Goal: Transaction & Acquisition: Purchase product/service

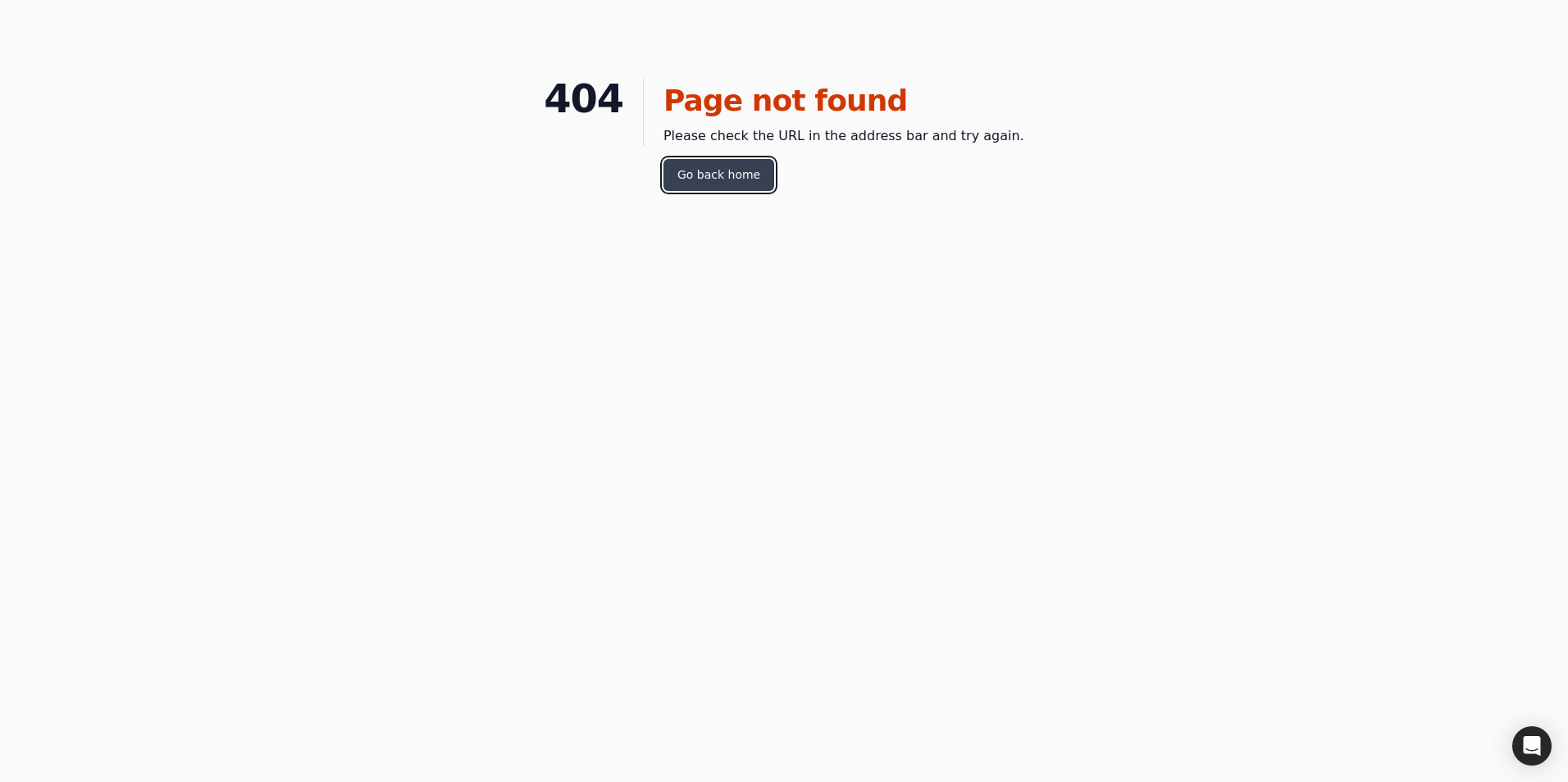
click at [761, 175] on link "Go back home" at bounding box center [718, 175] width 111 height 32
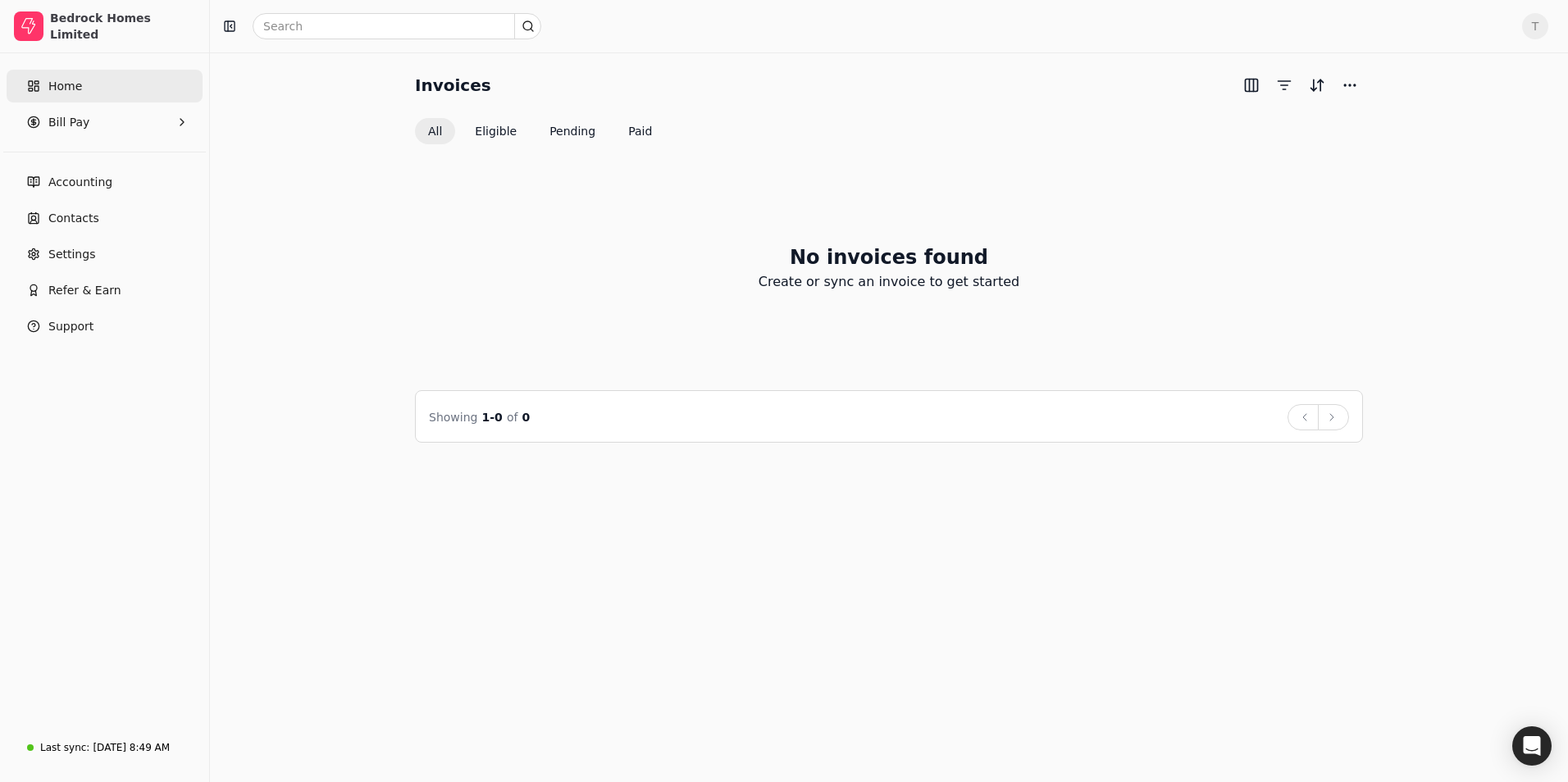
click at [65, 94] on span "Home" at bounding box center [65, 87] width 34 height 17
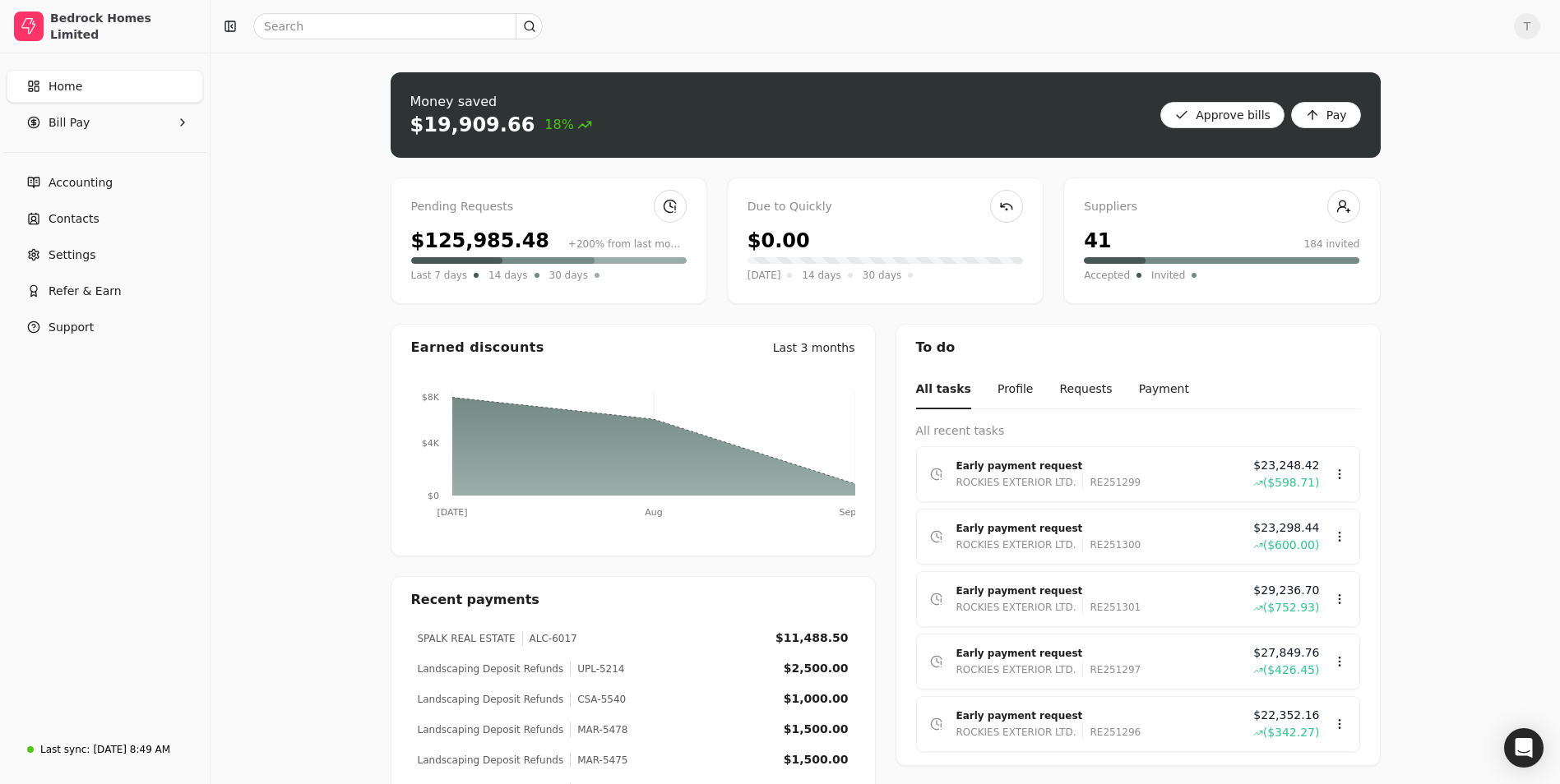
click at [548, 224] on div "Pending Requests $125,985.48 +200% from last month Last 7 days 14 days 30 days" at bounding box center [549, 240] width 317 height 127
click at [665, 216] on link at bounding box center [671, 206] width 33 height 33
click at [674, 204] on link at bounding box center [671, 206] width 33 height 33
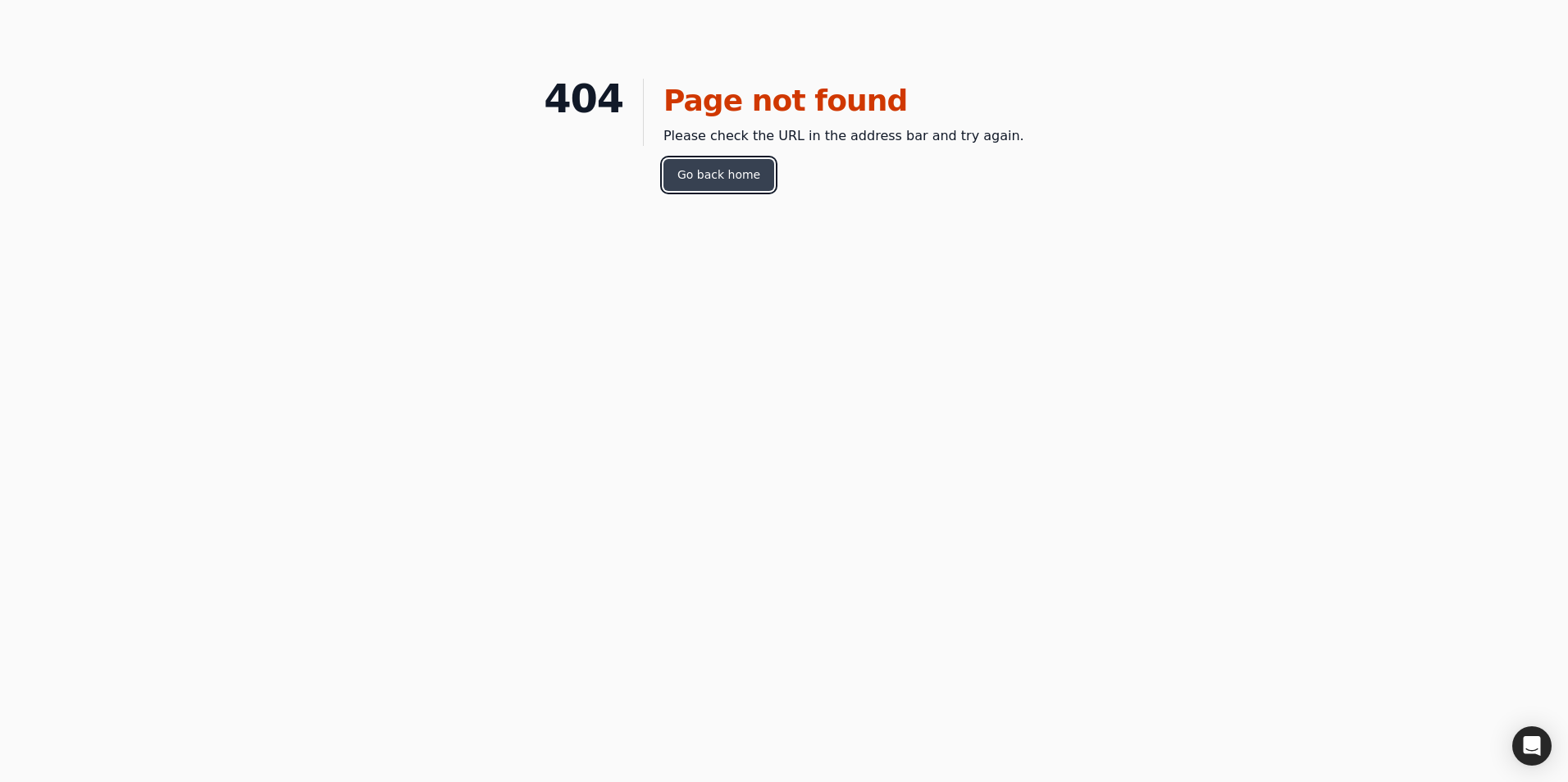
click at [721, 165] on link "Go back home" at bounding box center [718, 175] width 111 height 32
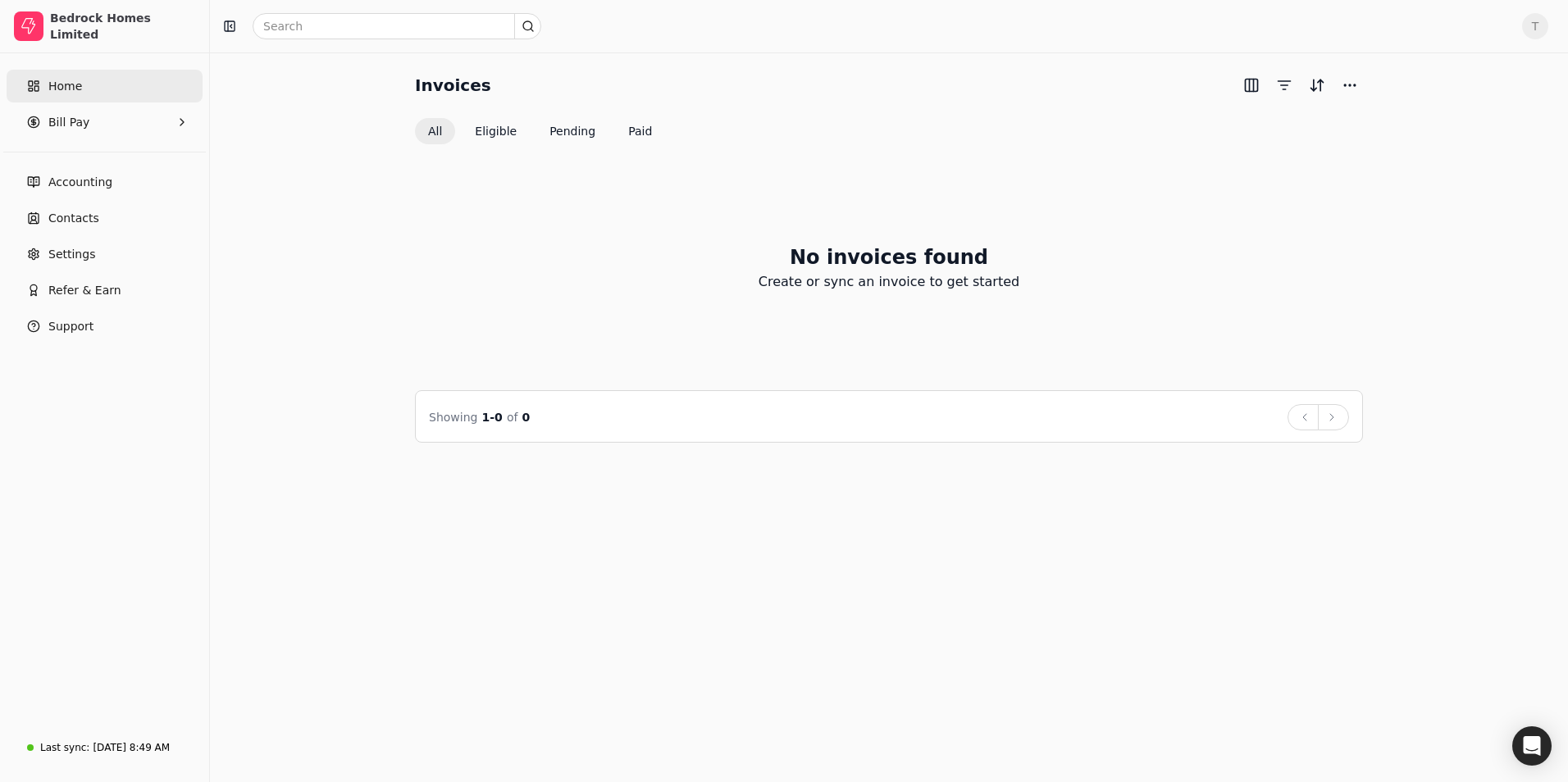
click at [69, 85] on span "Home" at bounding box center [65, 87] width 34 height 17
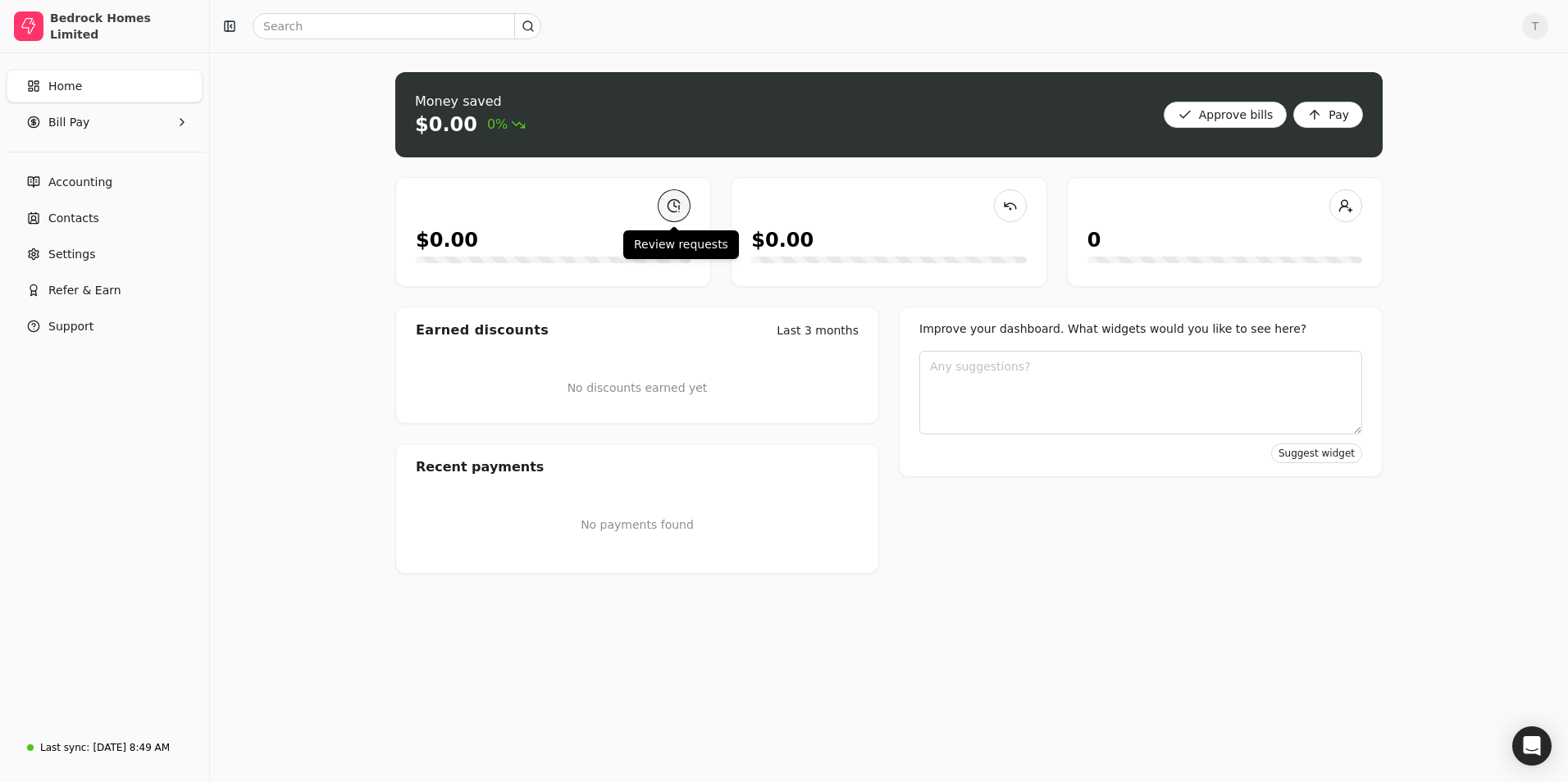
click at [670, 214] on link at bounding box center [674, 206] width 33 height 33
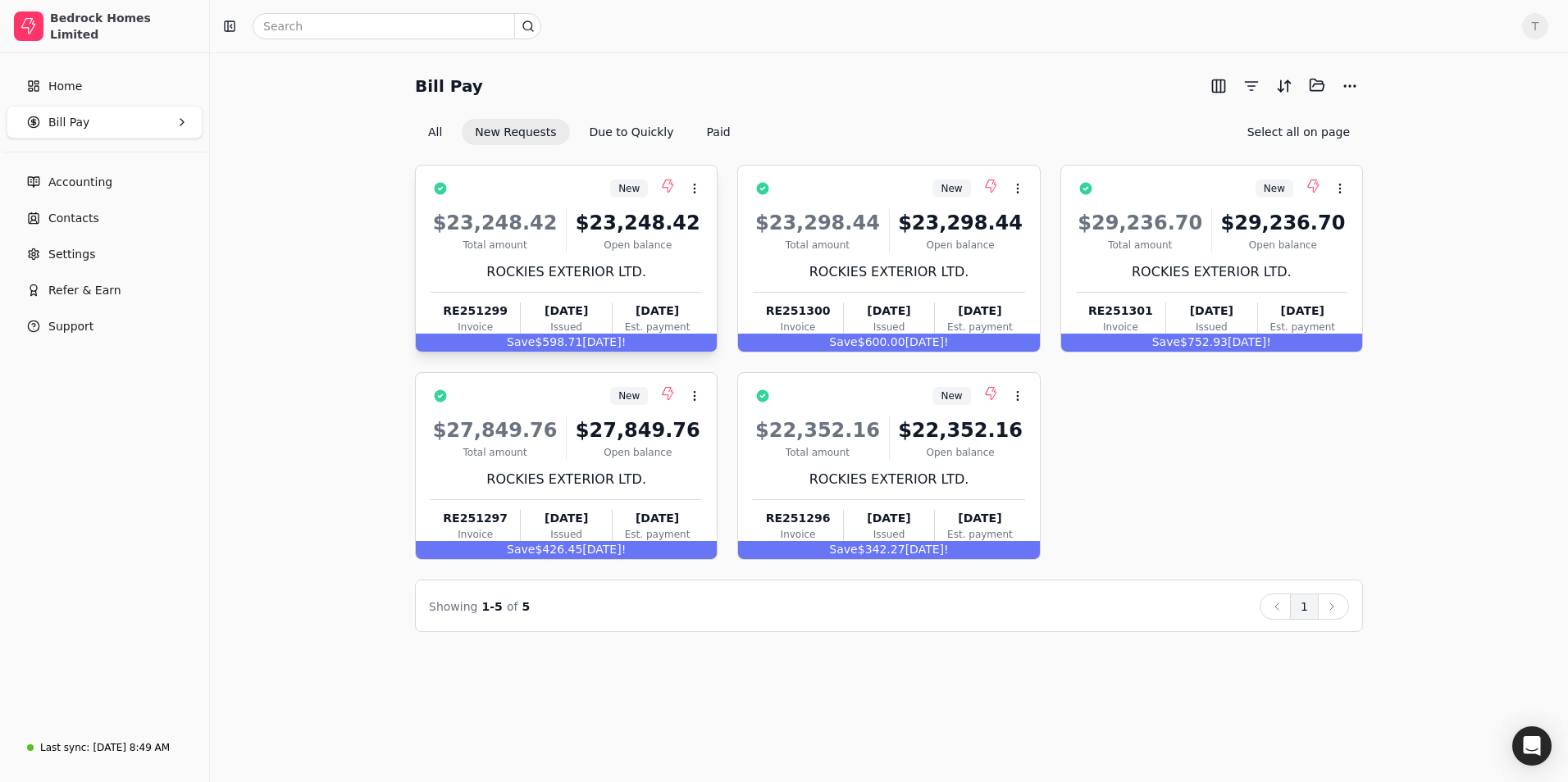
click at [547, 269] on div "ROCKIES EXTERIOR LTD." at bounding box center [566, 272] width 272 height 19
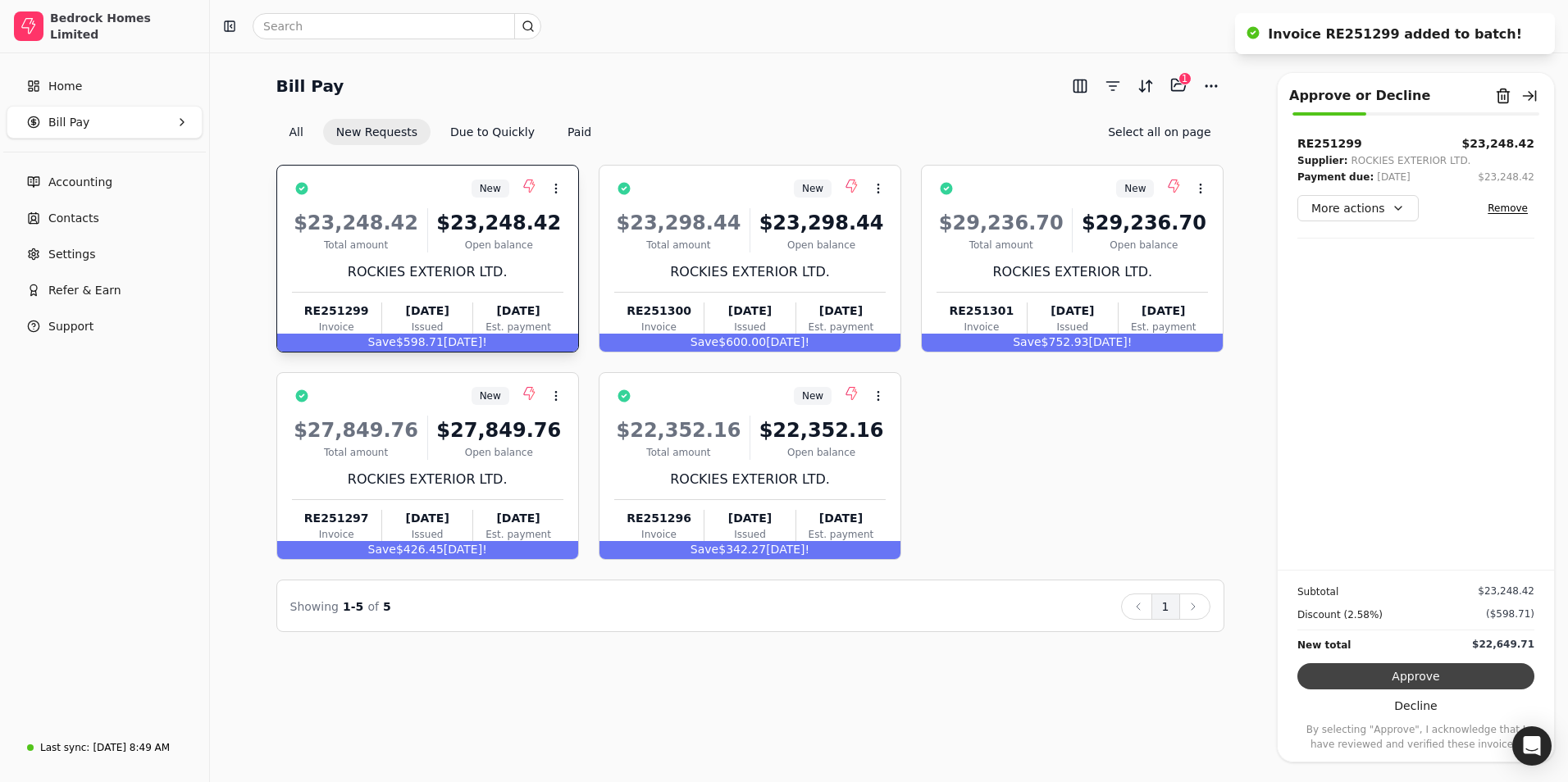
click at [1460, 675] on button "Approve" at bounding box center [1415, 676] width 237 height 26
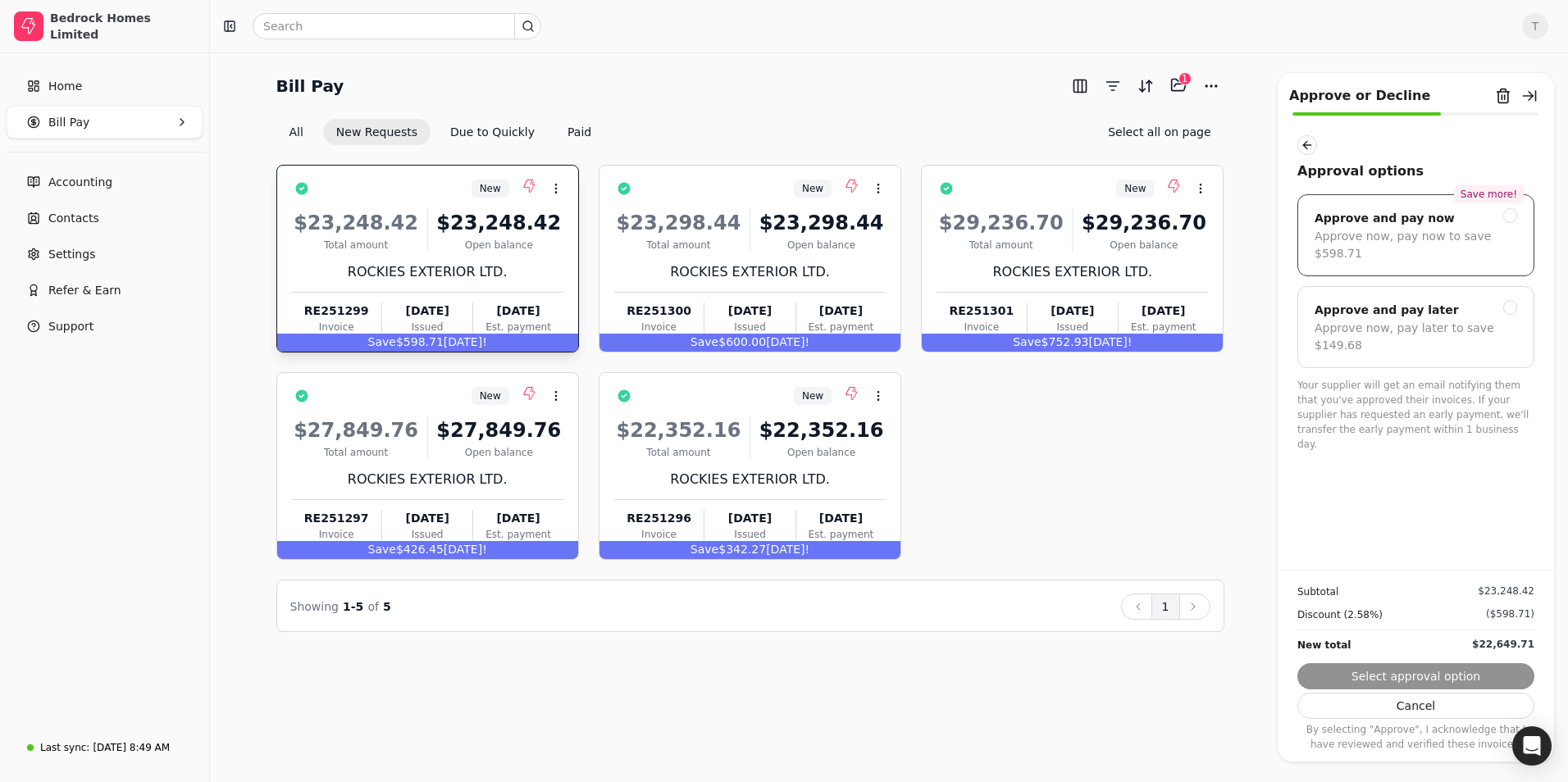
click at [1511, 210] on div at bounding box center [1510, 216] width 15 height 14
click at [1388, 669] on button "Next" at bounding box center [1415, 676] width 237 height 26
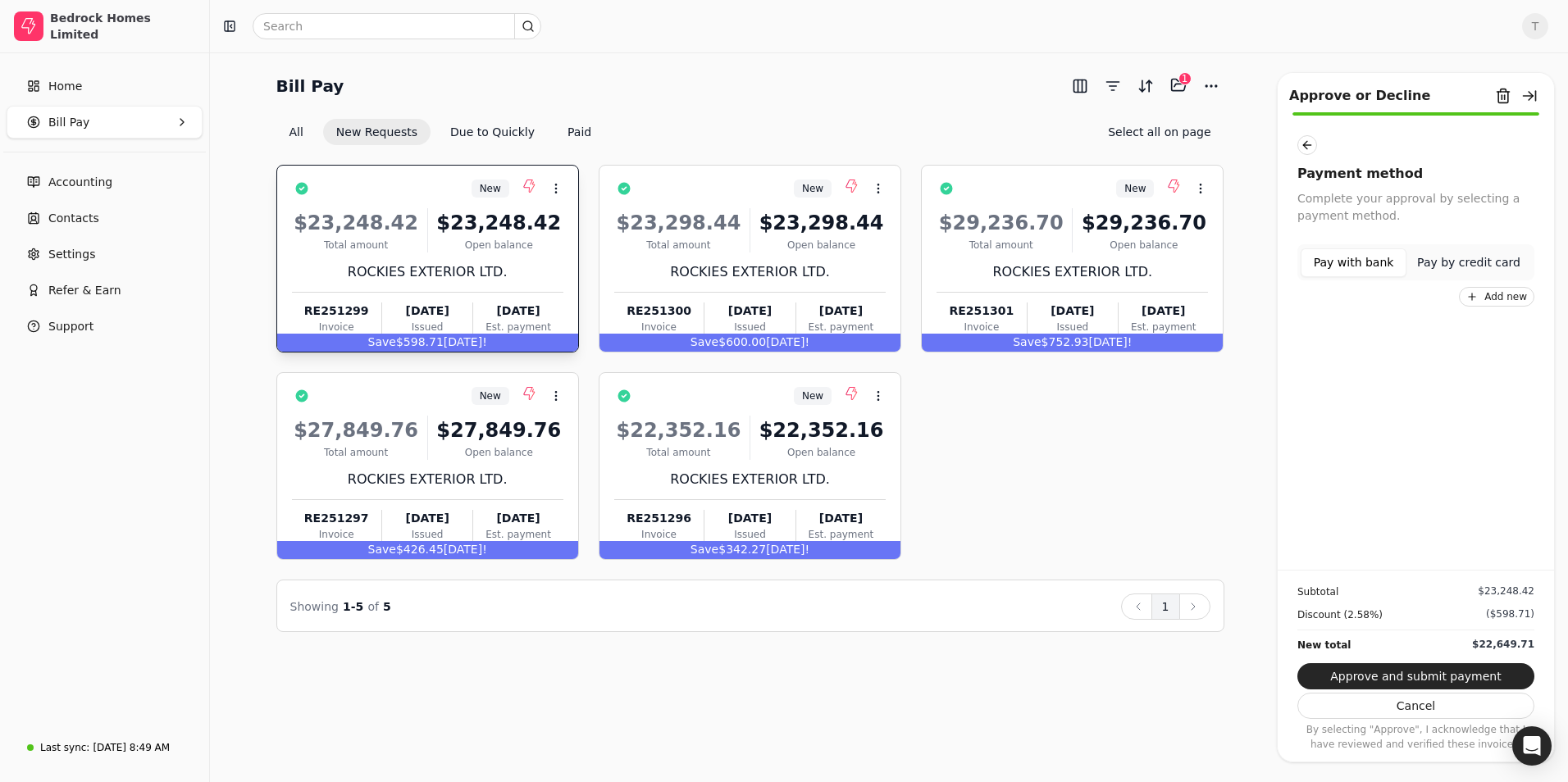
click at [1358, 262] on button "Pay with bank" at bounding box center [1353, 263] width 105 height 29
click at [1522, 744] on div "Open Intercom Messenger" at bounding box center [1532, 746] width 44 height 43
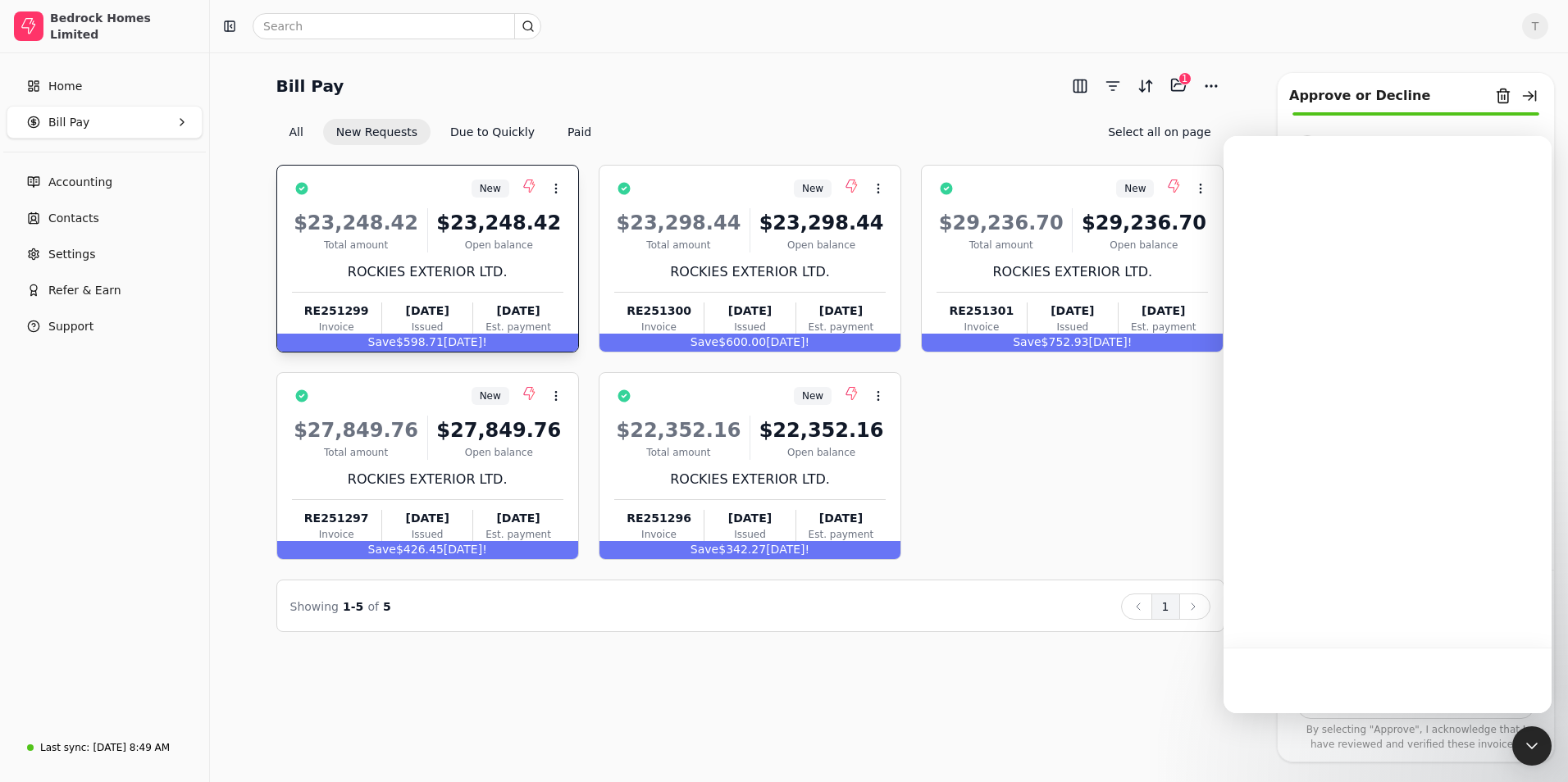
click at [1296, 668] on div at bounding box center [1387, 681] width 328 height 66
click at [1524, 740] on icon "Open Intercom Messenger" at bounding box center [1532, 746] width 21 height 21
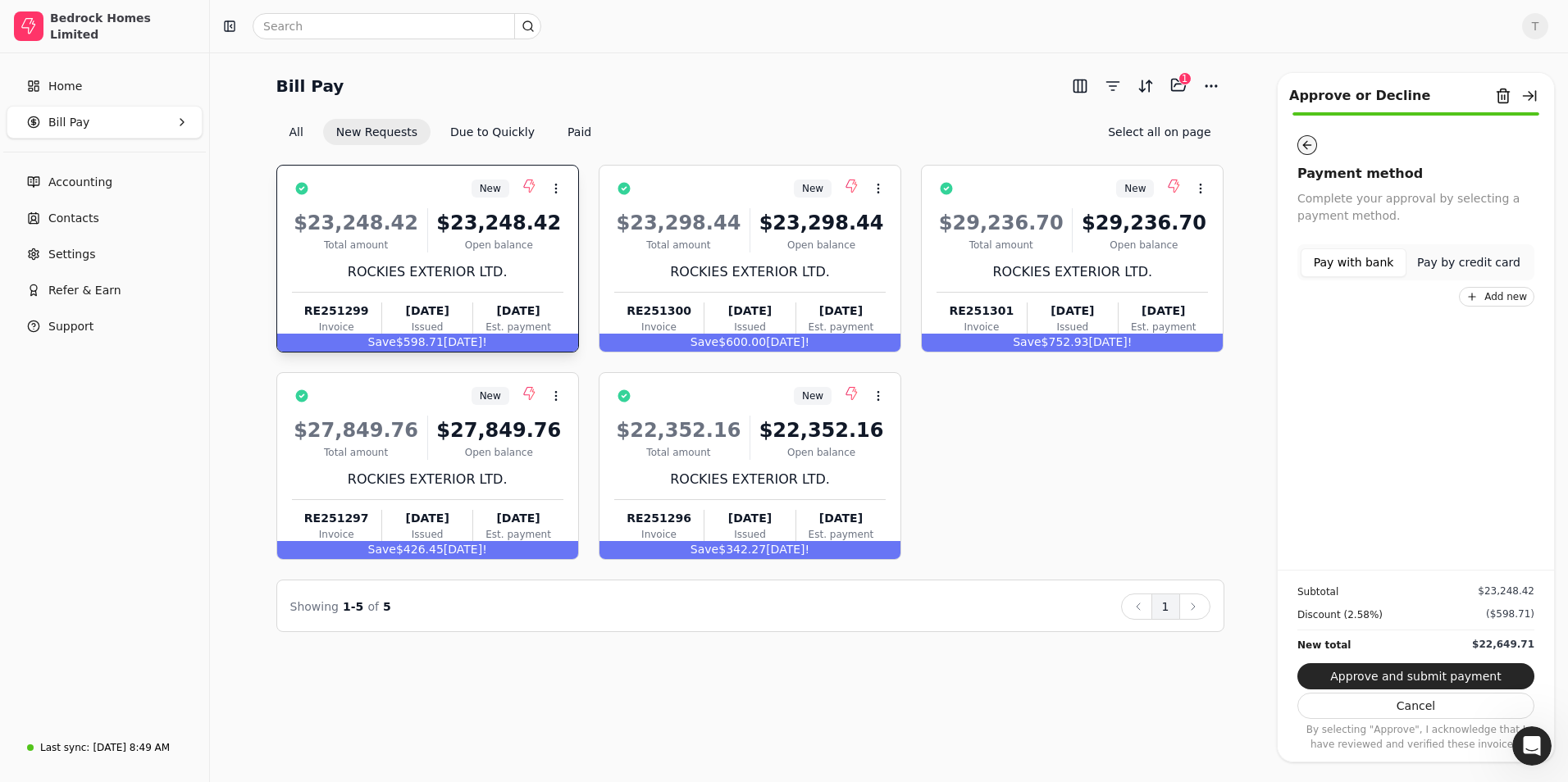
click at [1304, 140] on button "button" at bounding box center [1307, 145] width 19 height 19
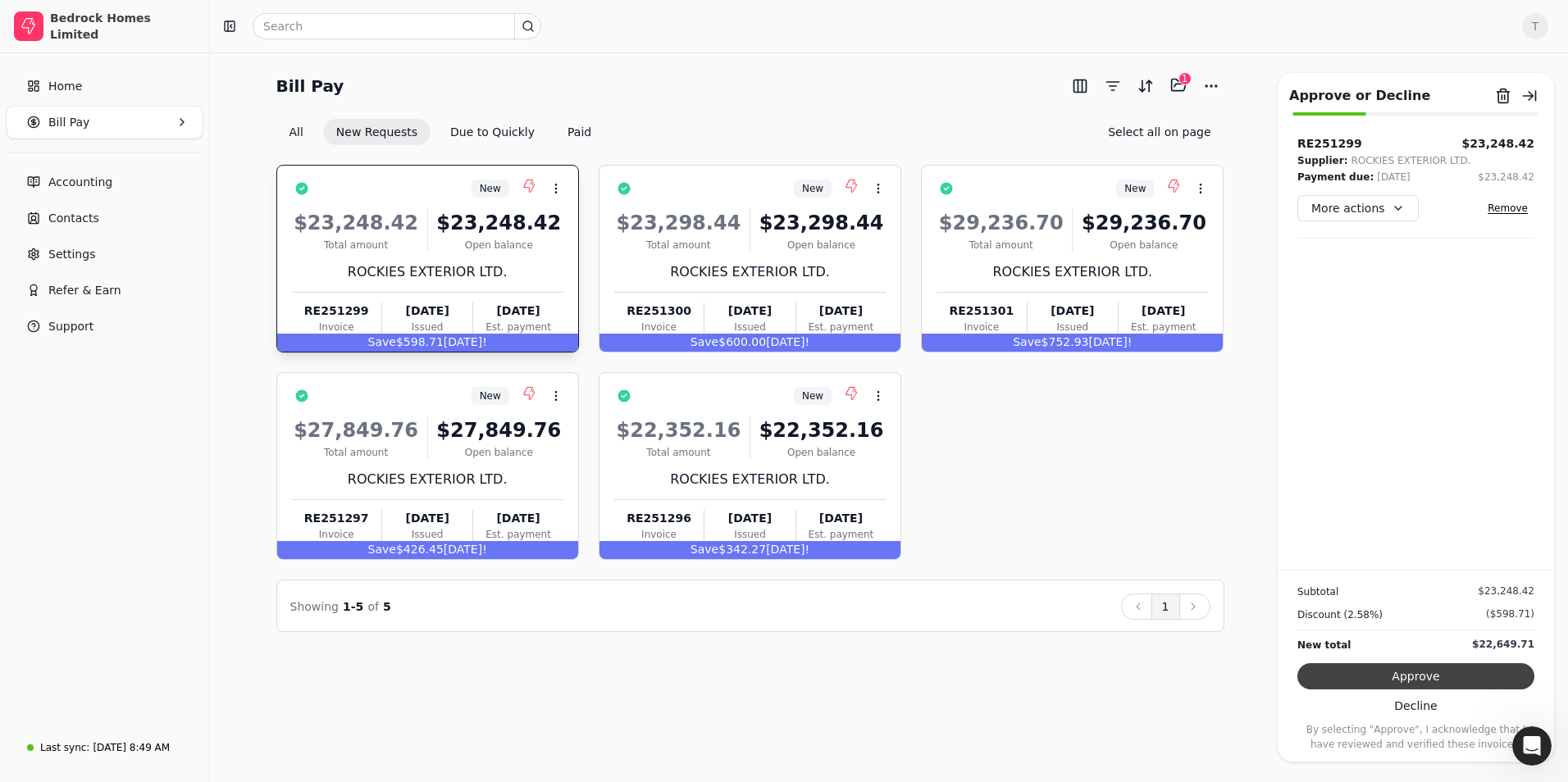
click at [1426, 685] on button "Approve" at bounding box center [1415, 676] width 237 height 26
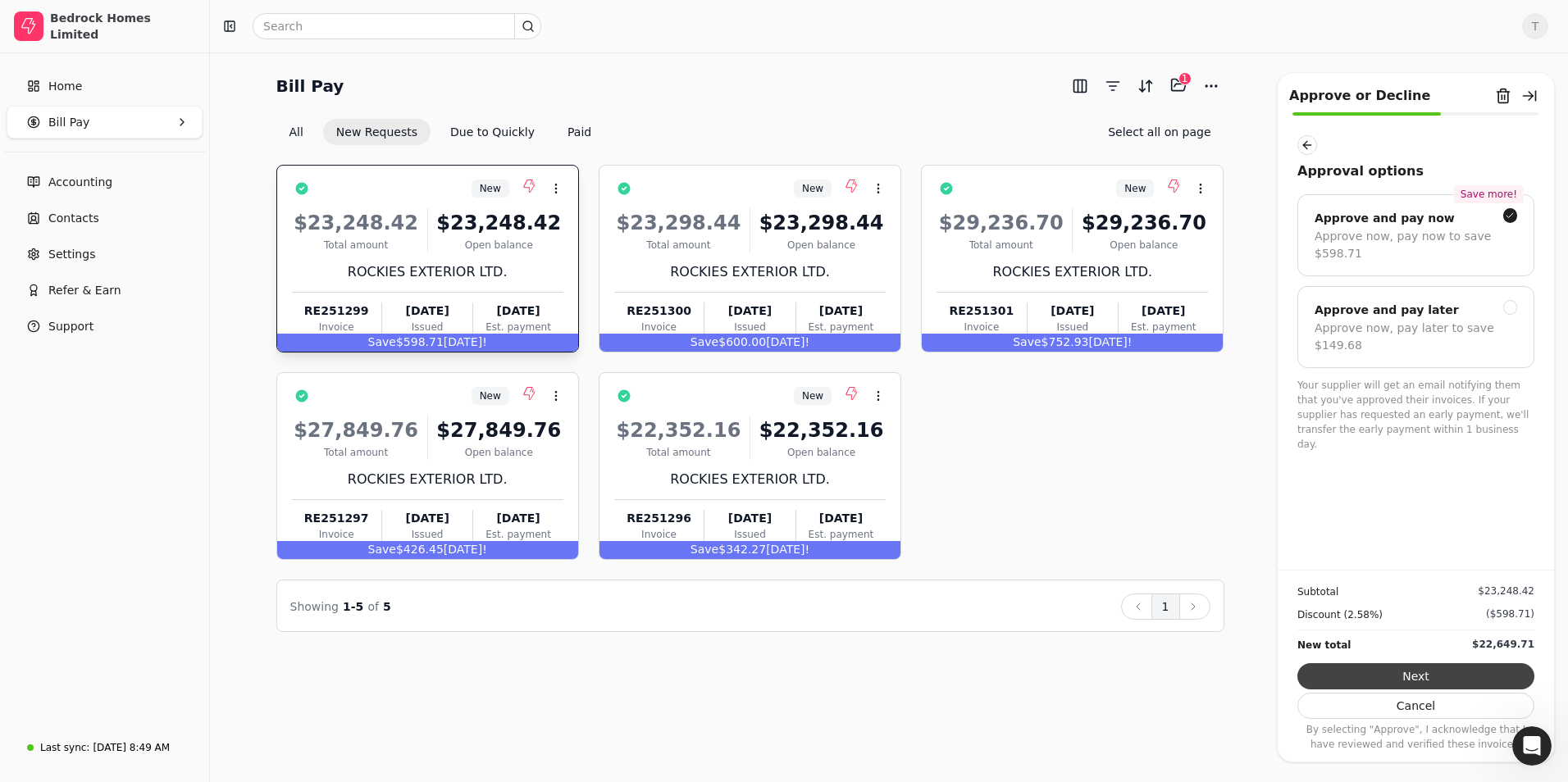
click at [1446, 673] on button "Next" at bounding box center [1415, 676] width 237 height 26
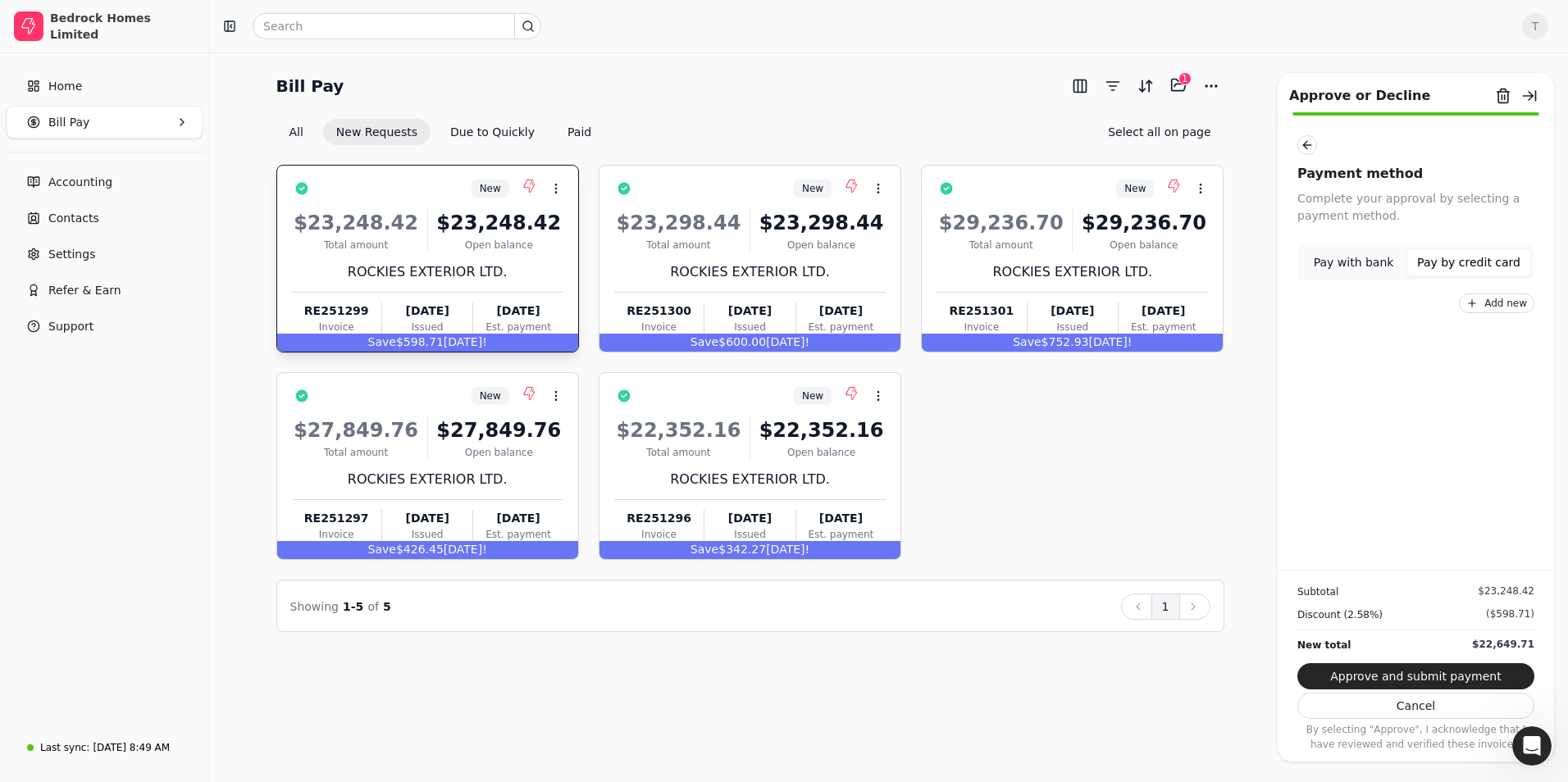
click at [1446, 255] on button "Pay by credit card" at bounding box center [1468, 263] width 125 height 29
click at [1370, 257] on button "Pay with bank" at bounding box center [1353, 263] width 105 height 29
click at [1331, 309] on div at bounding box center [1415, 318] width 237 height 62
click at [1378, 316] on p "Canadian Imperial Bank of Commerce" at bounding box center [1426, 318] width 143 height 35
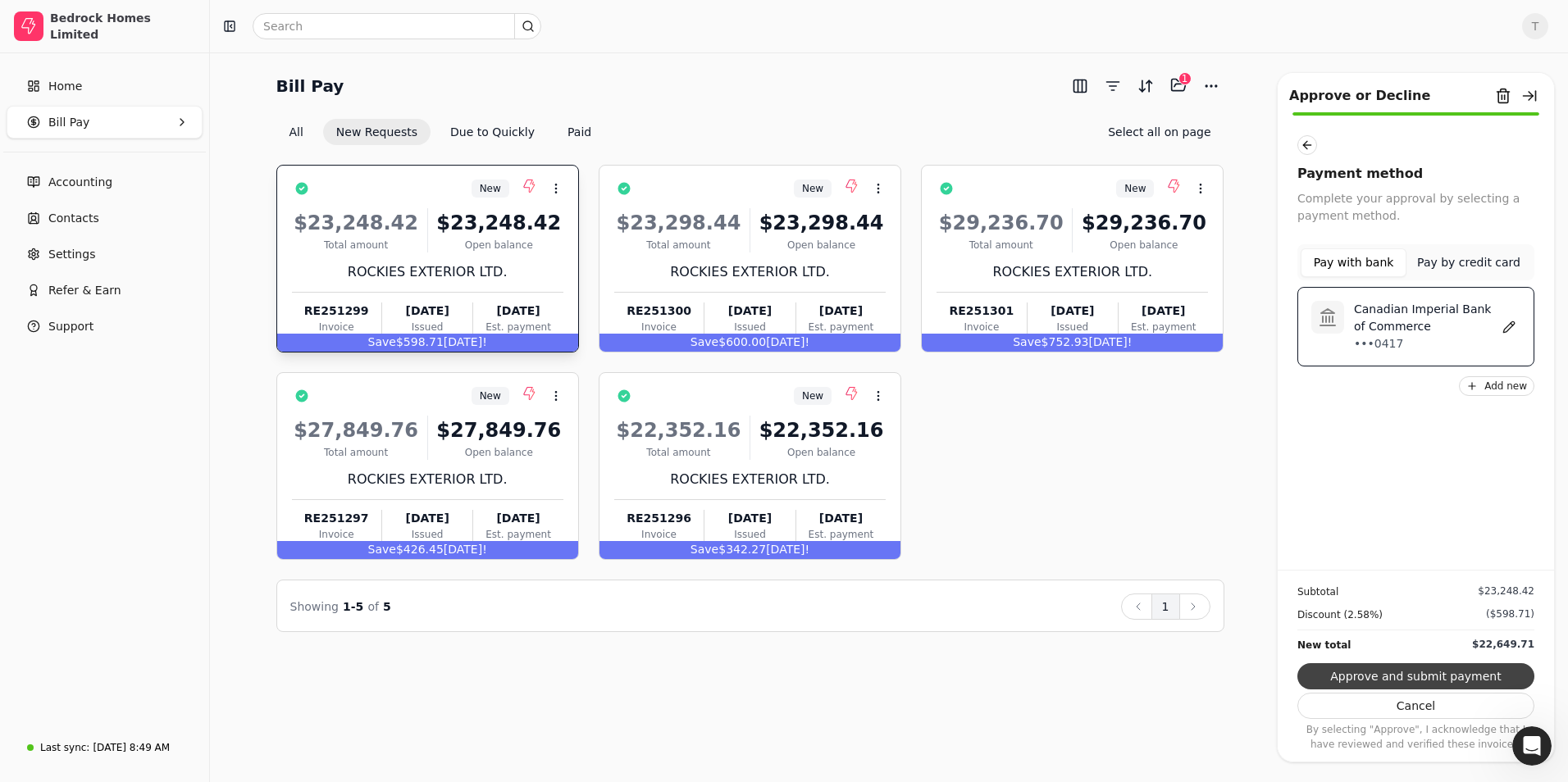
click at [1437, 671] on button "Approve and submit payment" at bounding box center [1415, 676] width 237 height 26
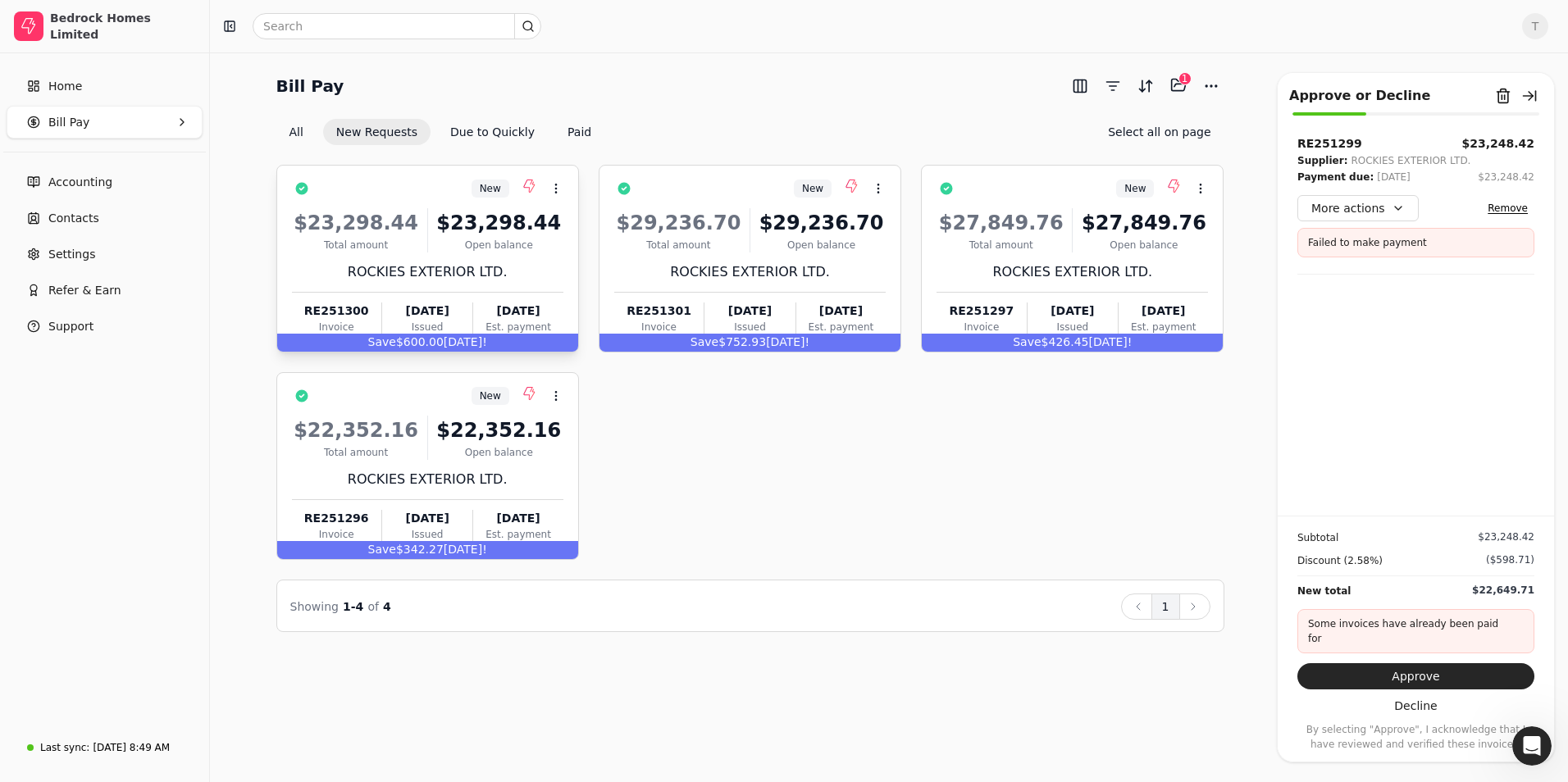
click at [522, 238] on div "Open balance" at bounding box center [499, 245] width 129 height 14
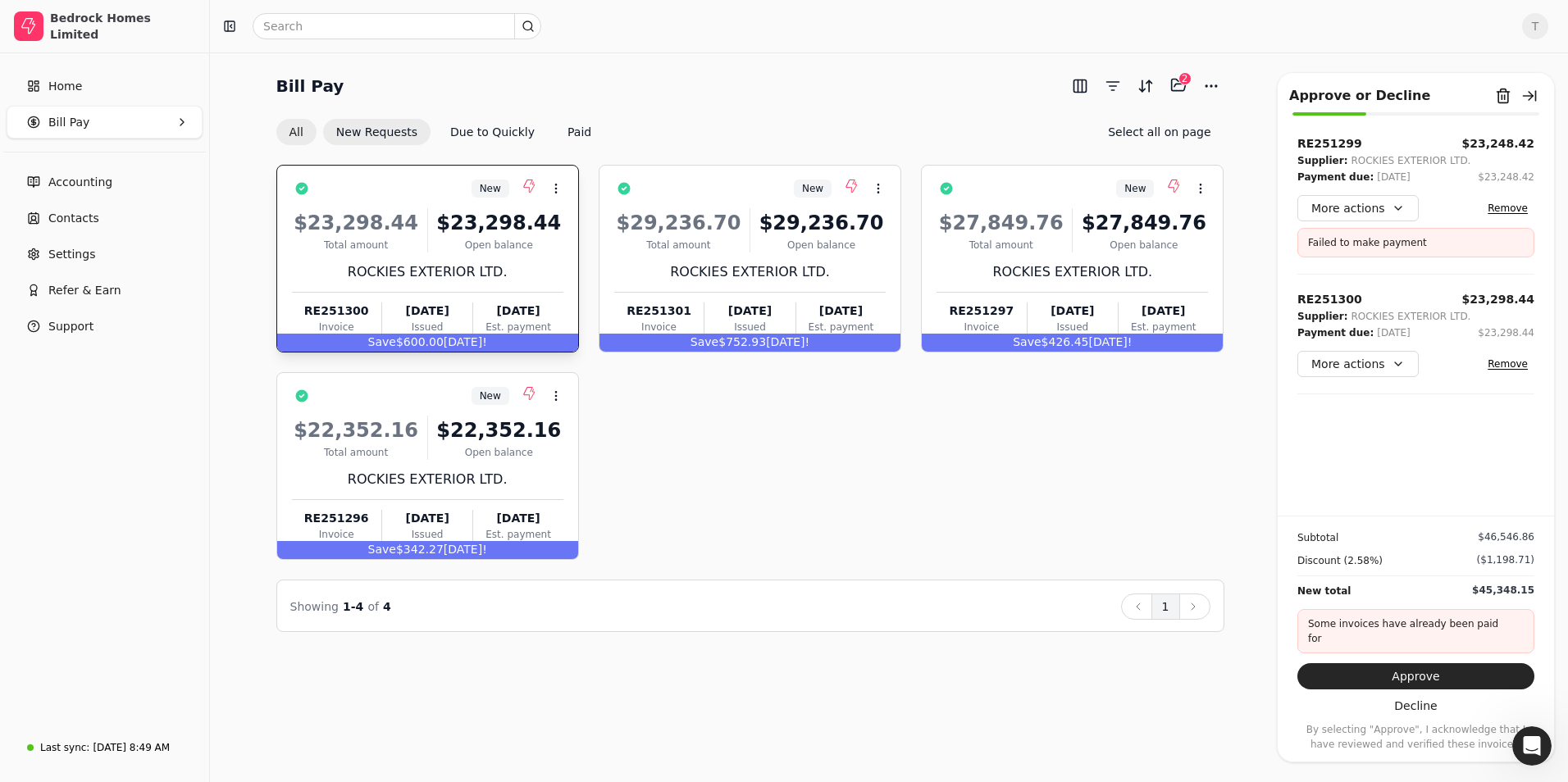
click at [303, 130] on button "All" at bounding box center [297, 131] width 41 height 26
click at [99, 114] on Pay "Bill Pay" at bounding box center [104, 122] width 196 height 33
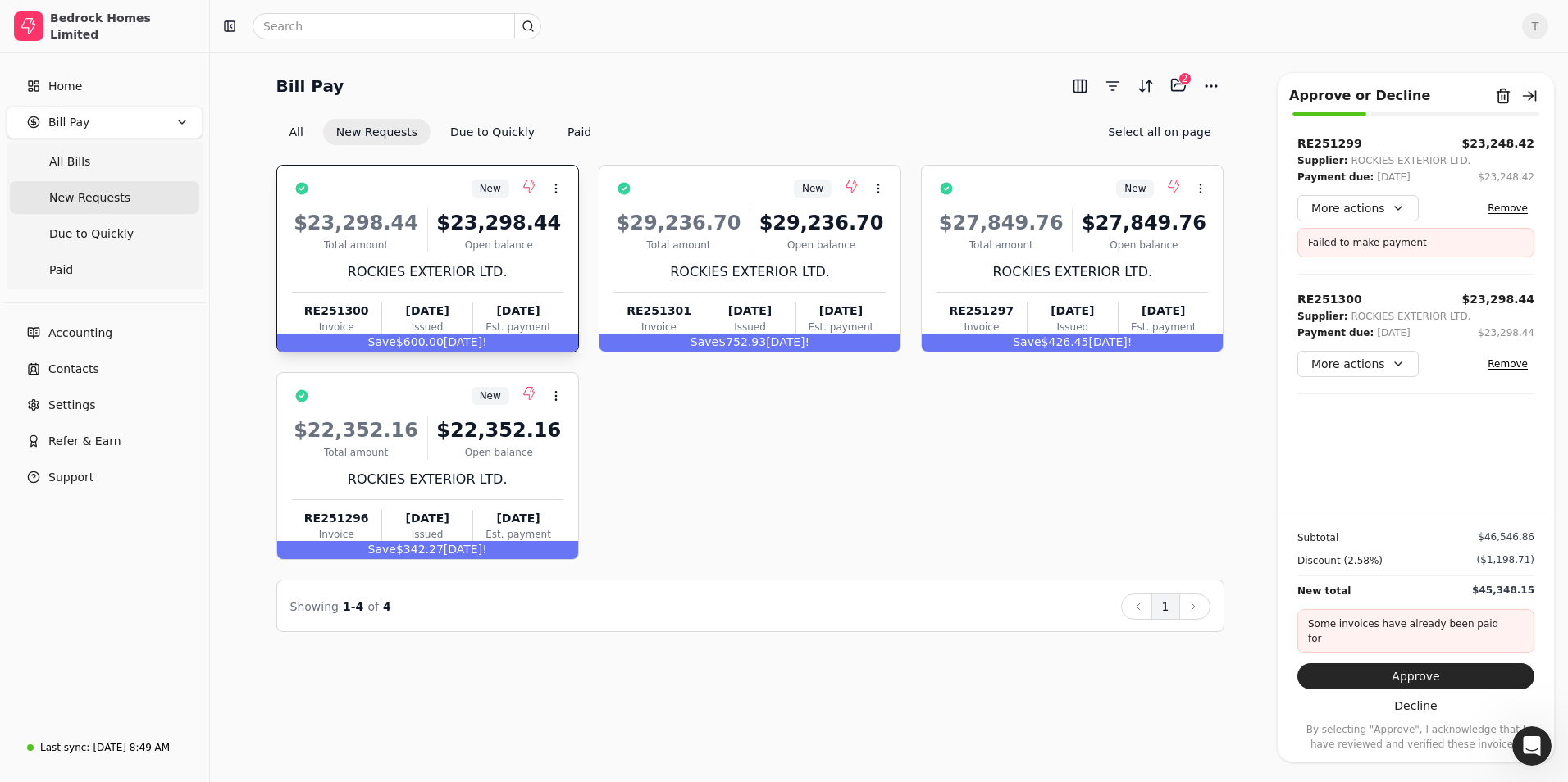
click at [918, 483] on div "New Context Menu Button $23,298.44 Total amount $23,298.44 Open balance ROCKIES…" at bounding box center [750, 362] width 948 height 395
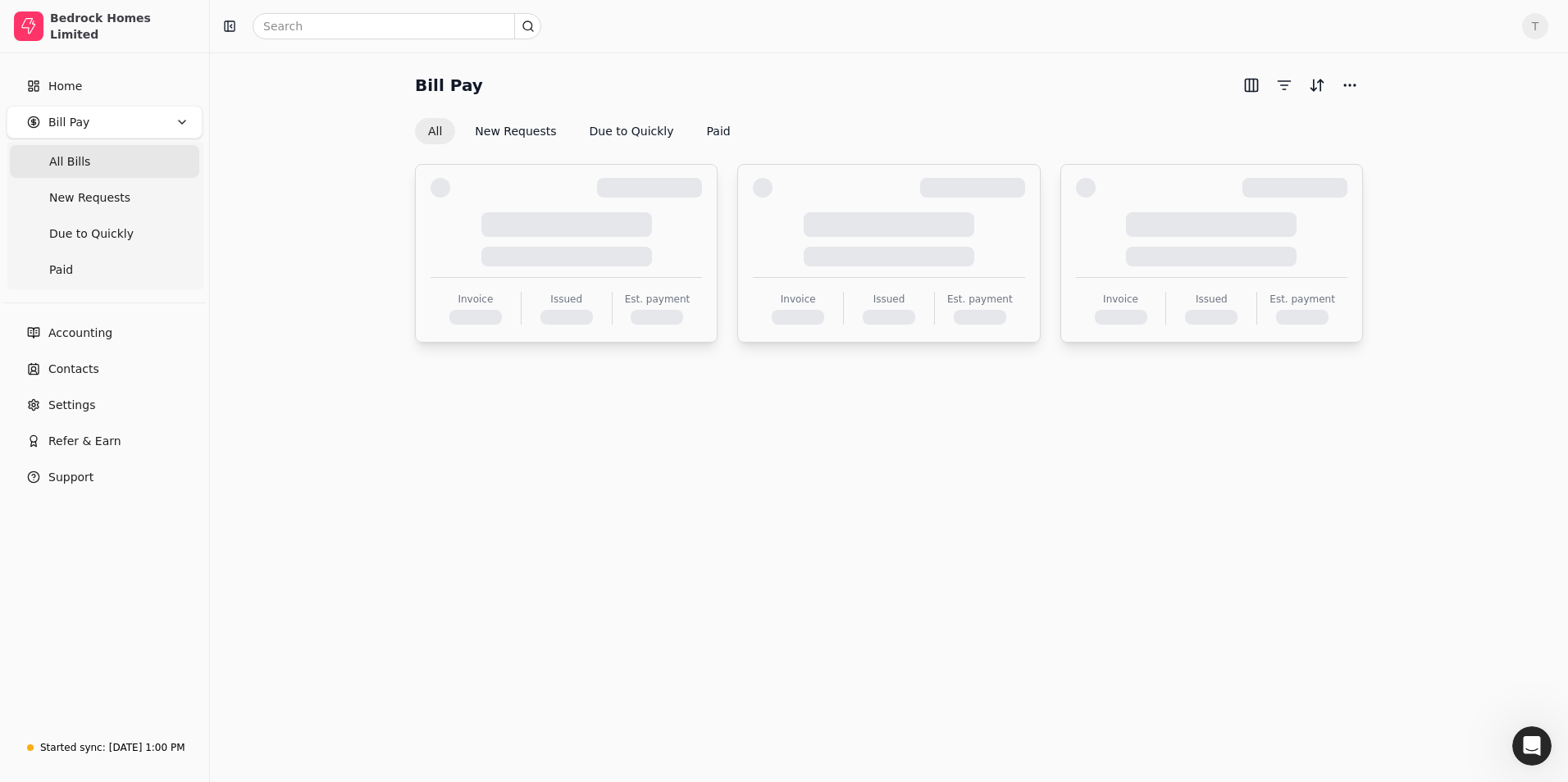
click at [437, 131] on button "All" at bounding box center [435, 130] width 41 height 26
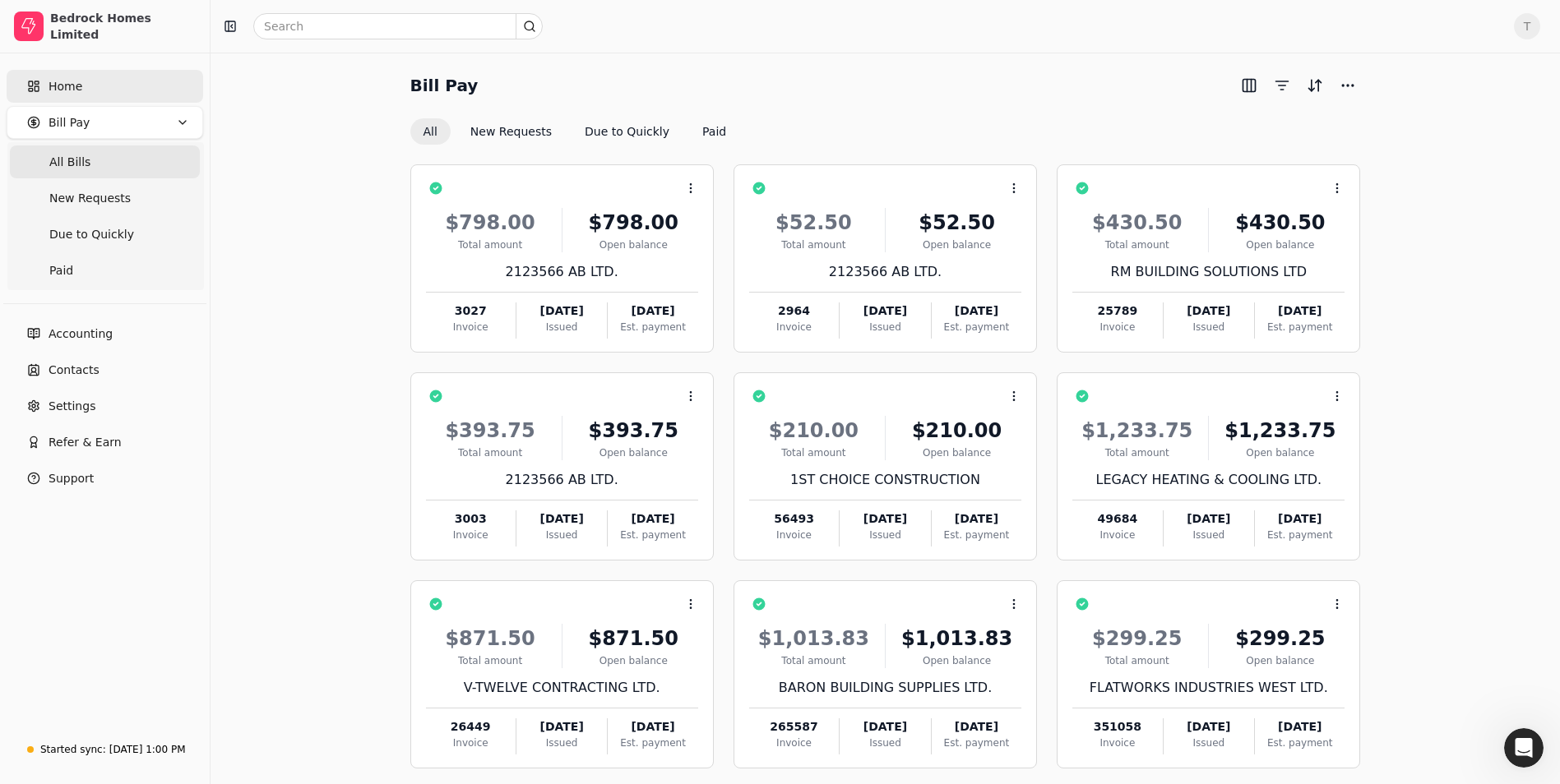
click at [53, 77] on link "Home" at bounding box center [105, 86] width 197 height 33
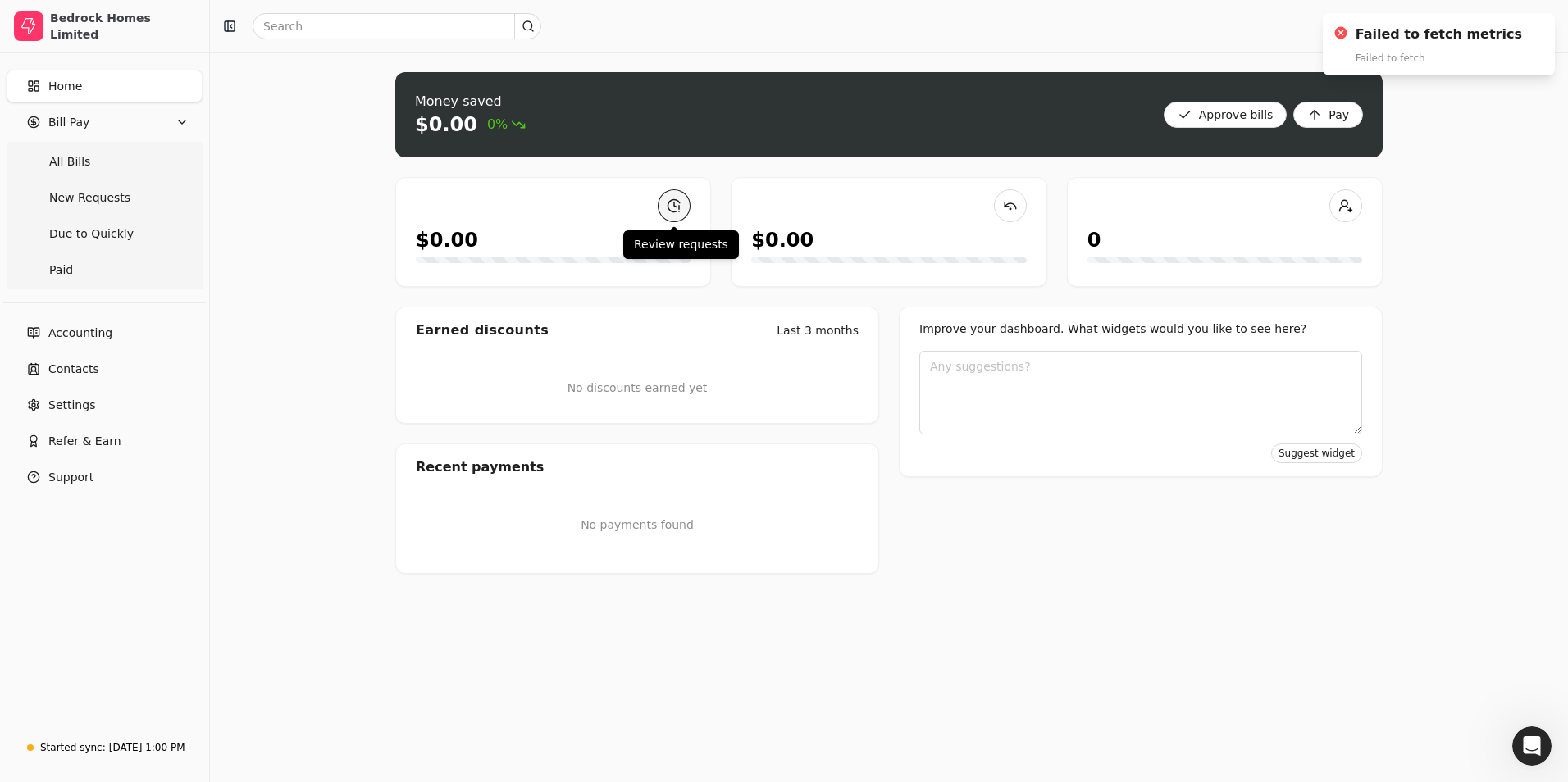
click at [675, 212] on link at bounding box center [674, 206] width 33 height 33
click at [1464, 138] on div "Money saved $0.00 0% Approve bills Pay $0.00 $0.00 0 Earned discounts Last 3 mo…" at bounding box center [888, 417] width 1358 height 730
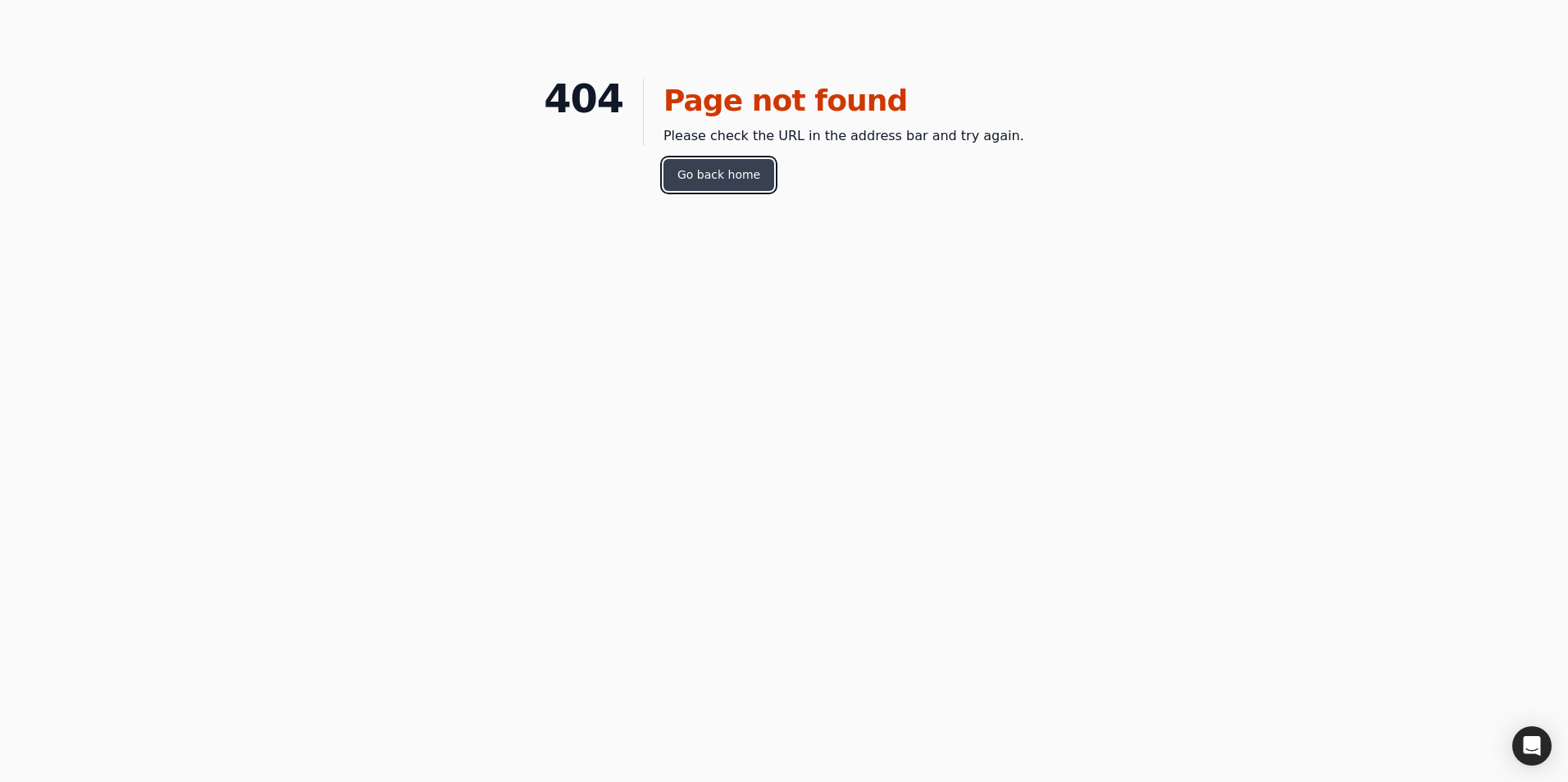
click at [732, 181] on link "Go back home" at bounding box center [718, 175] width 111 height 32
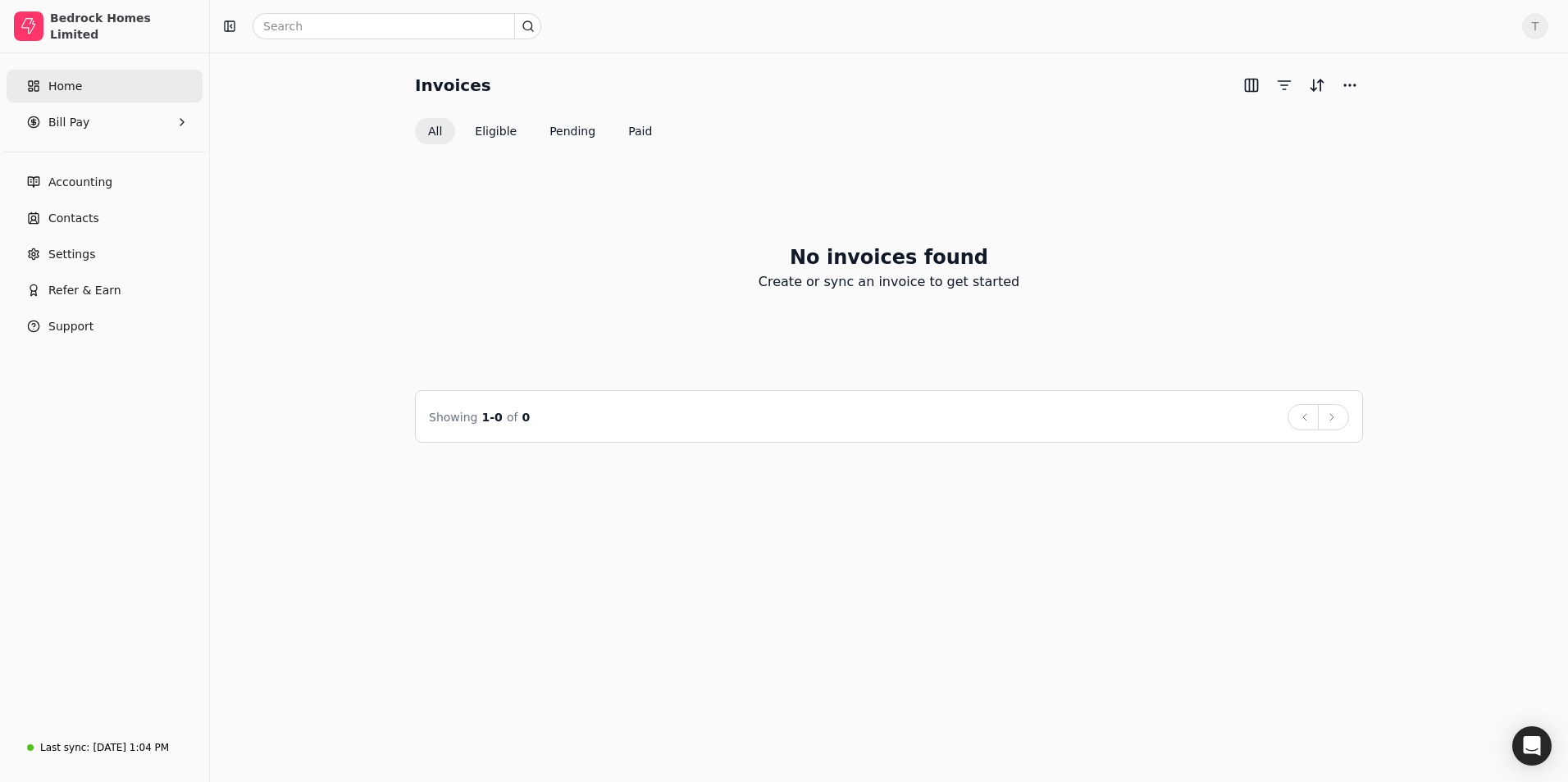
click at [105, 89] on link "Home" at bounding box center [104, 86] width 196 height 33
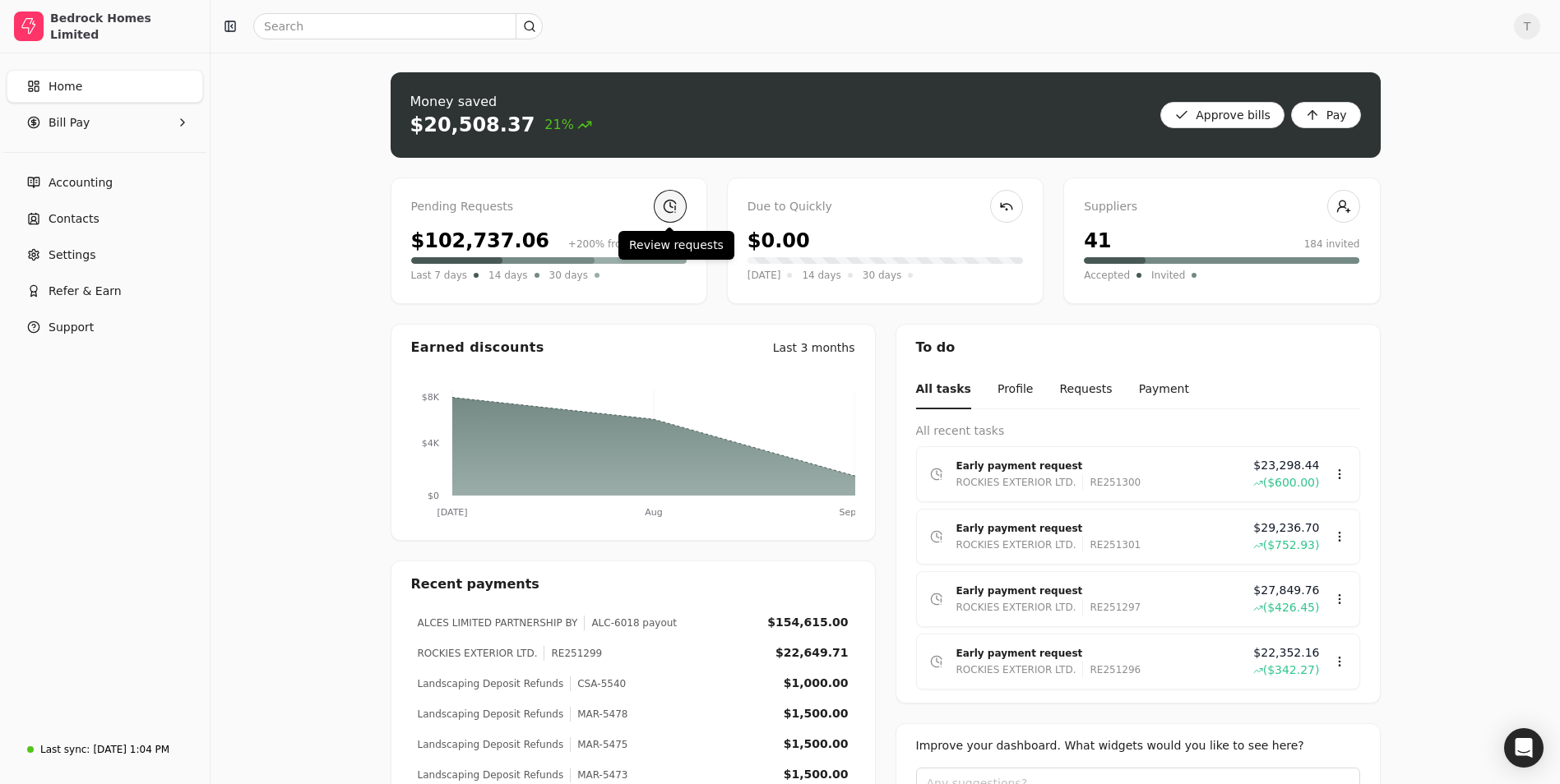
click at [660, 213] on link at bounding box center [671, 206] width 33 height 33
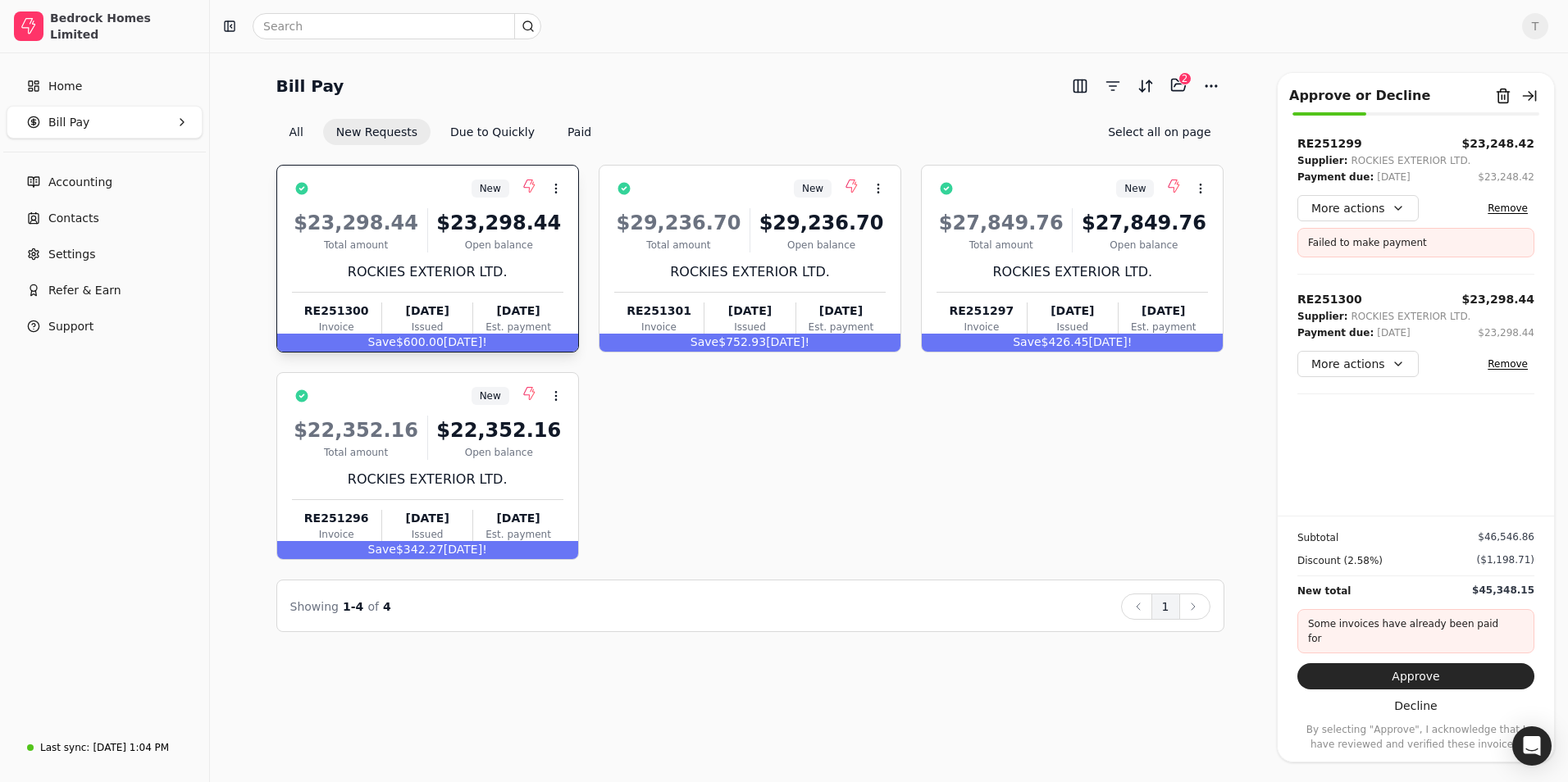
click at [503, 232] on div "$23,298.44" at bounding box center [499, 223] width 129 height 30
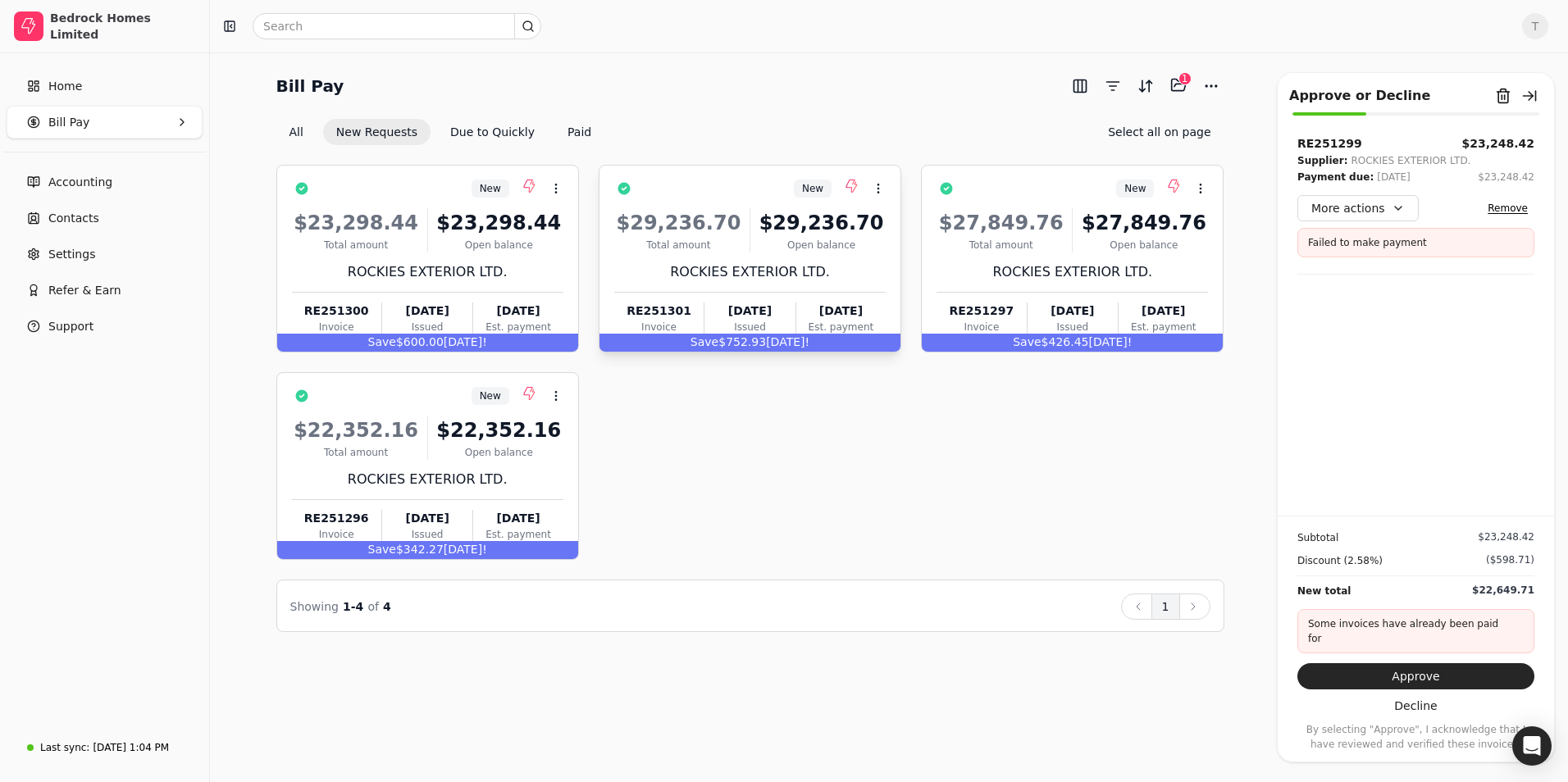
click at [792, 236] on div "$29,236.70" at bounding box center [821, 223] width 129 height 30
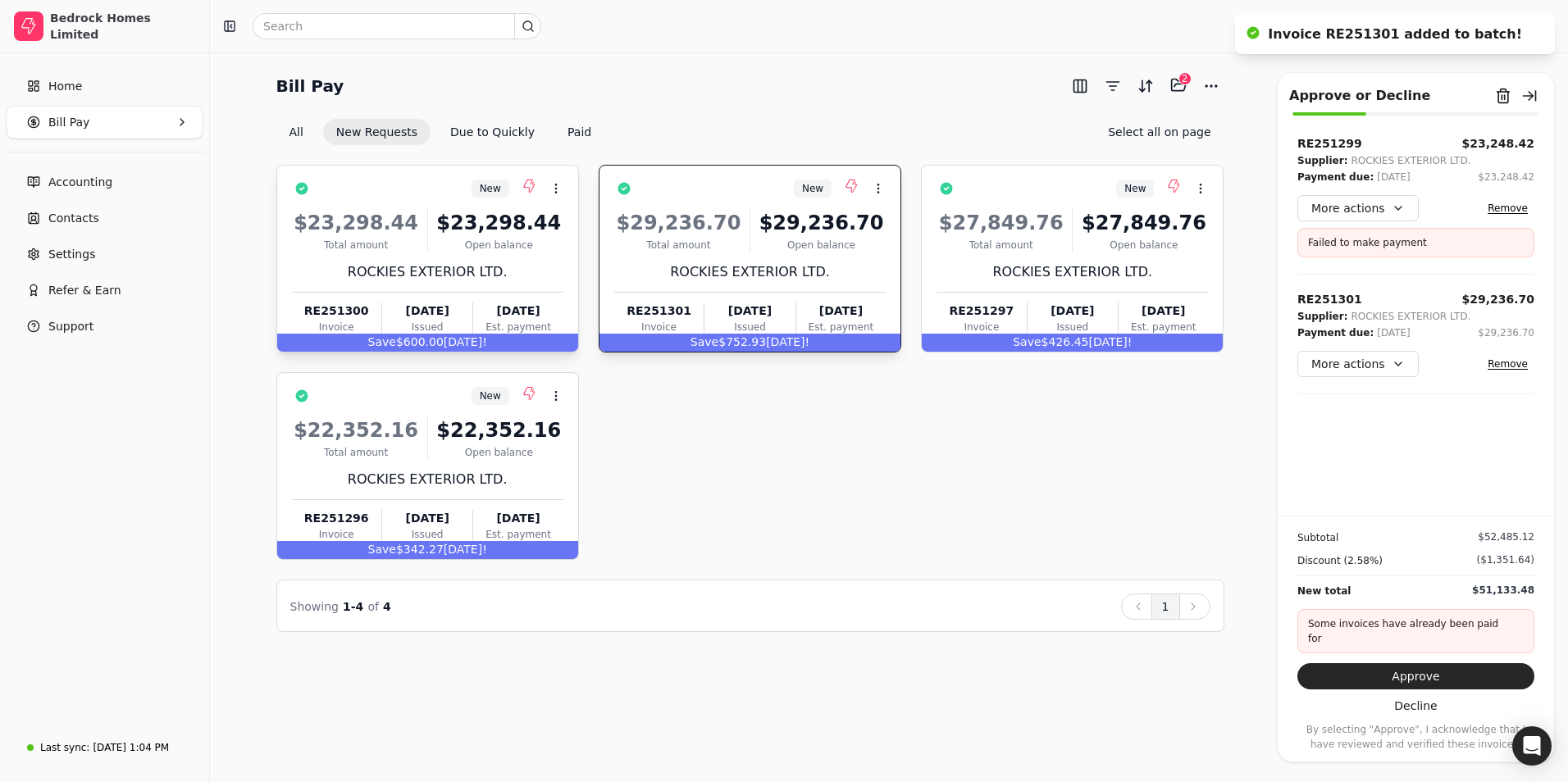
click at [510, 224] on div "$23,298.44" at bounding box center [499, 223] width 129 height 30
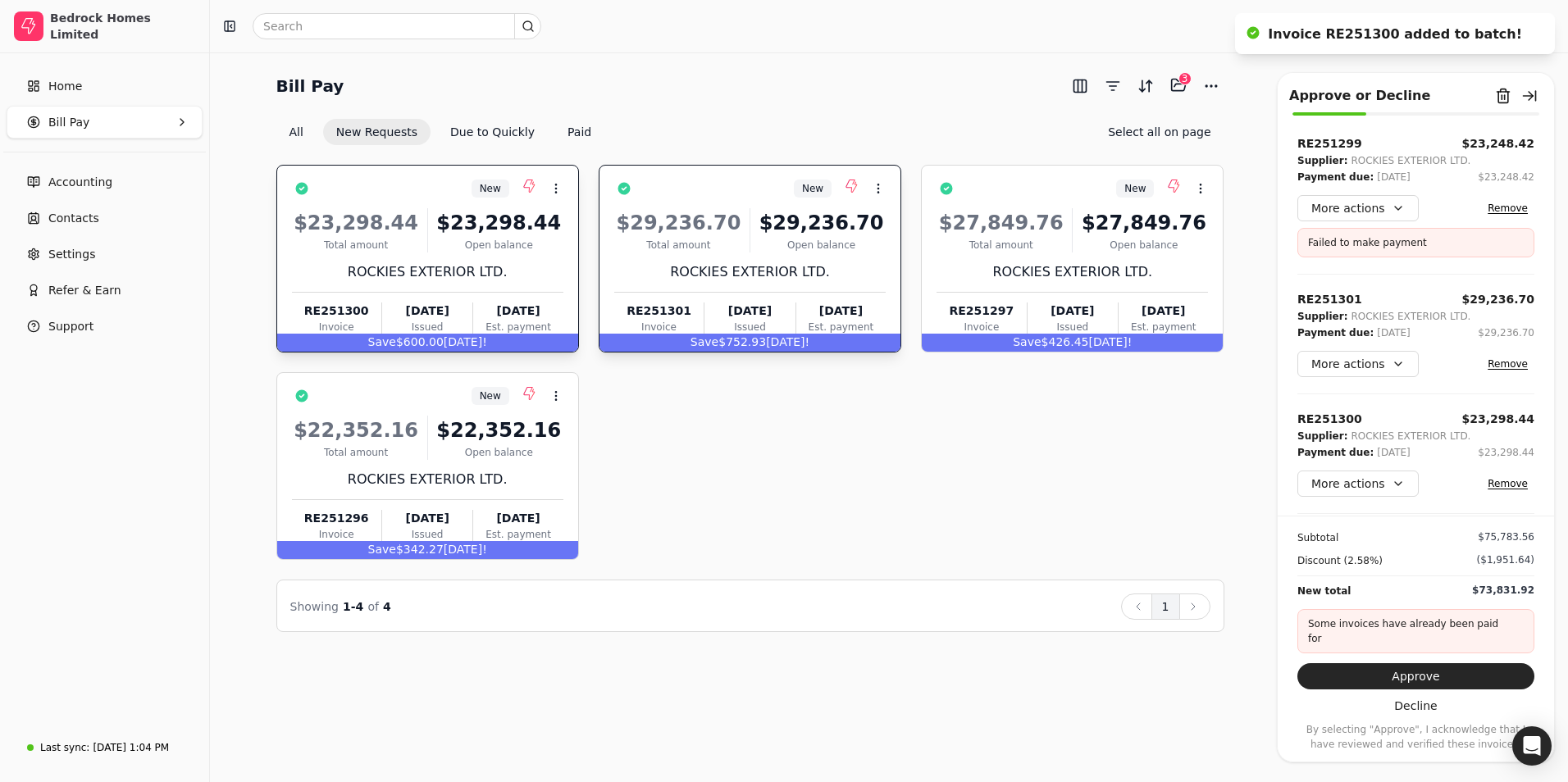
click at [1505, 487] on button "Remove" at bounding box center [1507, 483] width 53 height 19
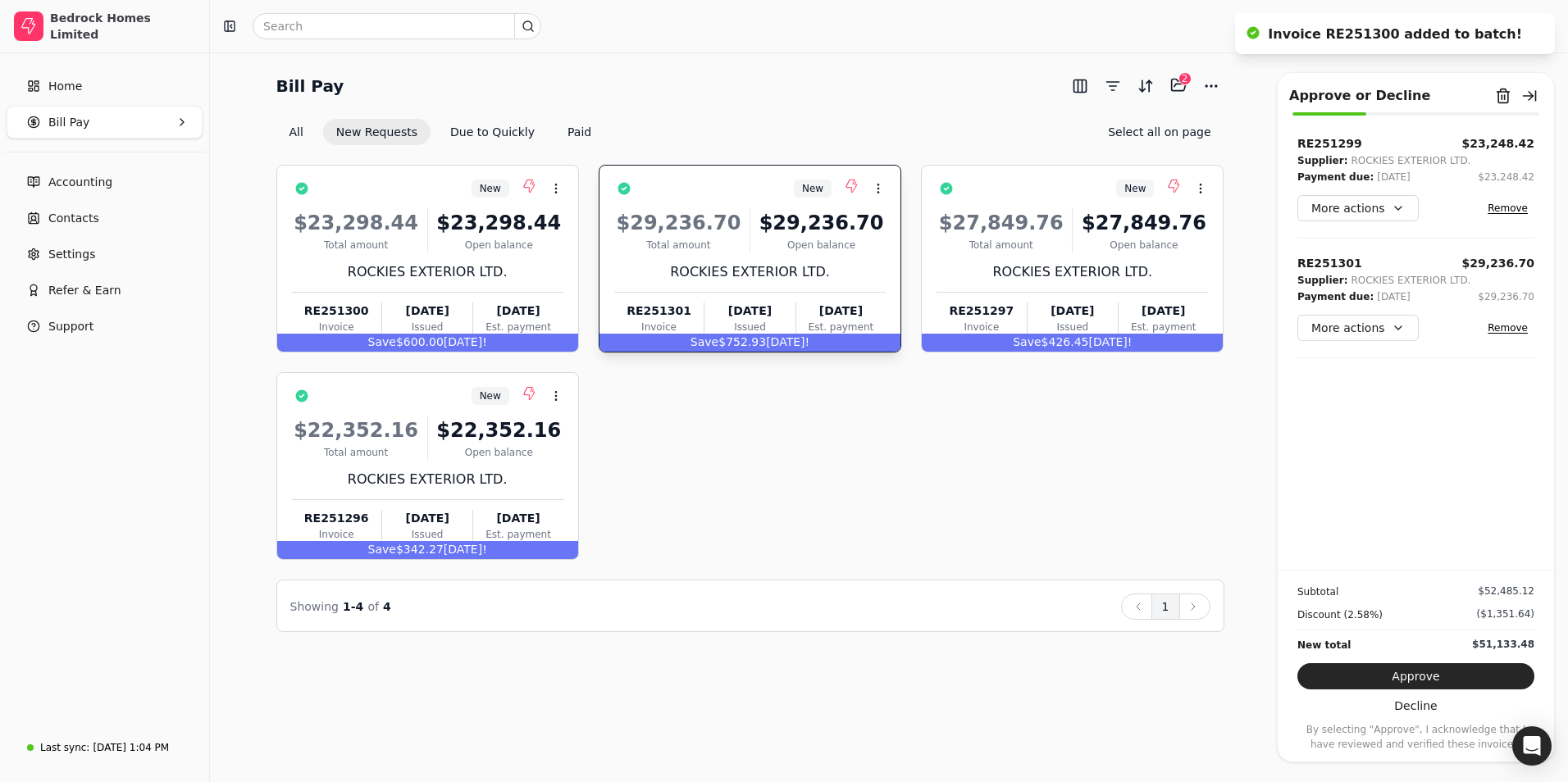
click at [1512, 332] on button "Remove" at bounding box center [1507, 328] width 53 height 19
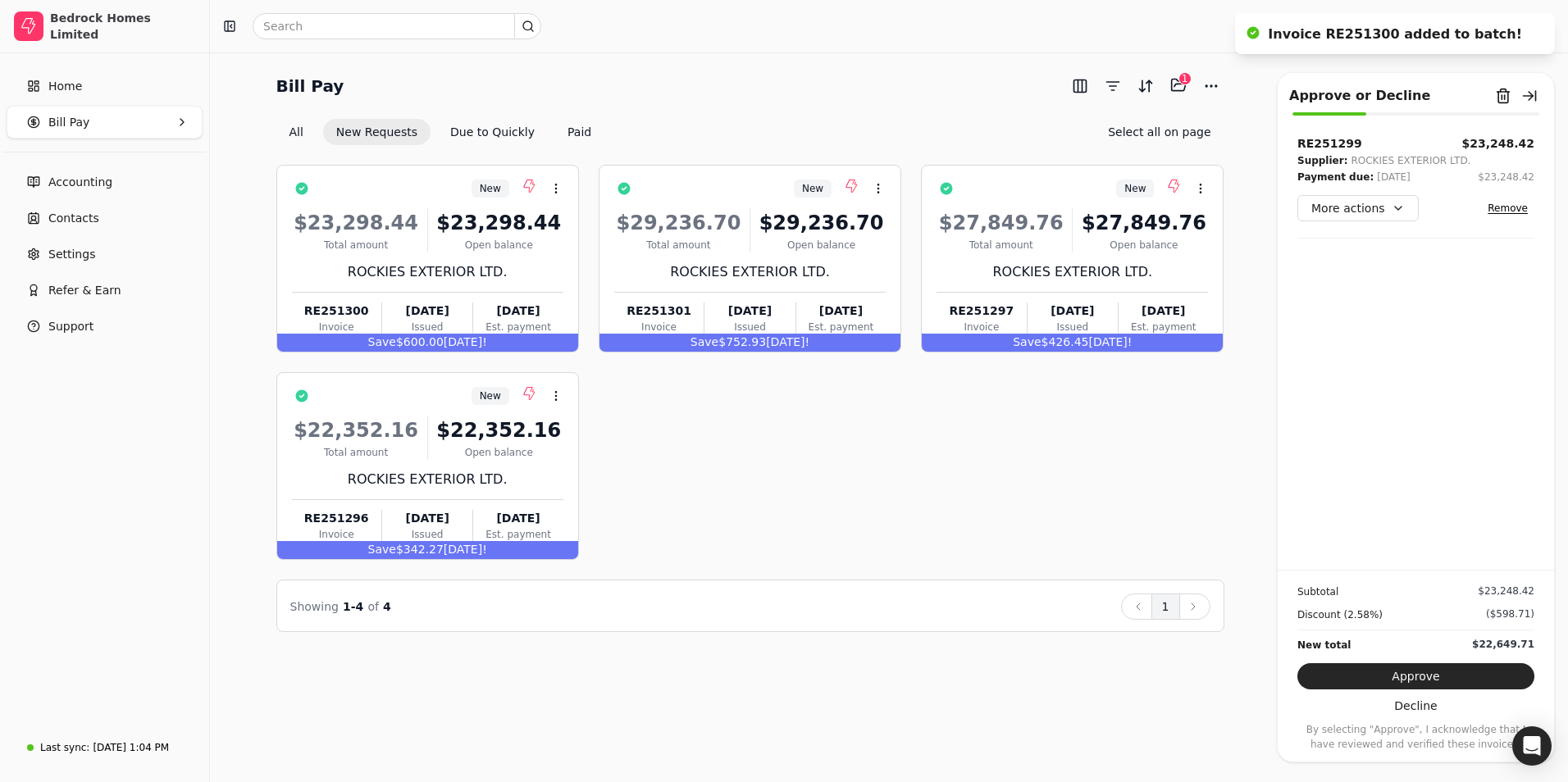
click at [1505, 208] on button "Remove" at bounding box center [1507, 208] width 53 height 19
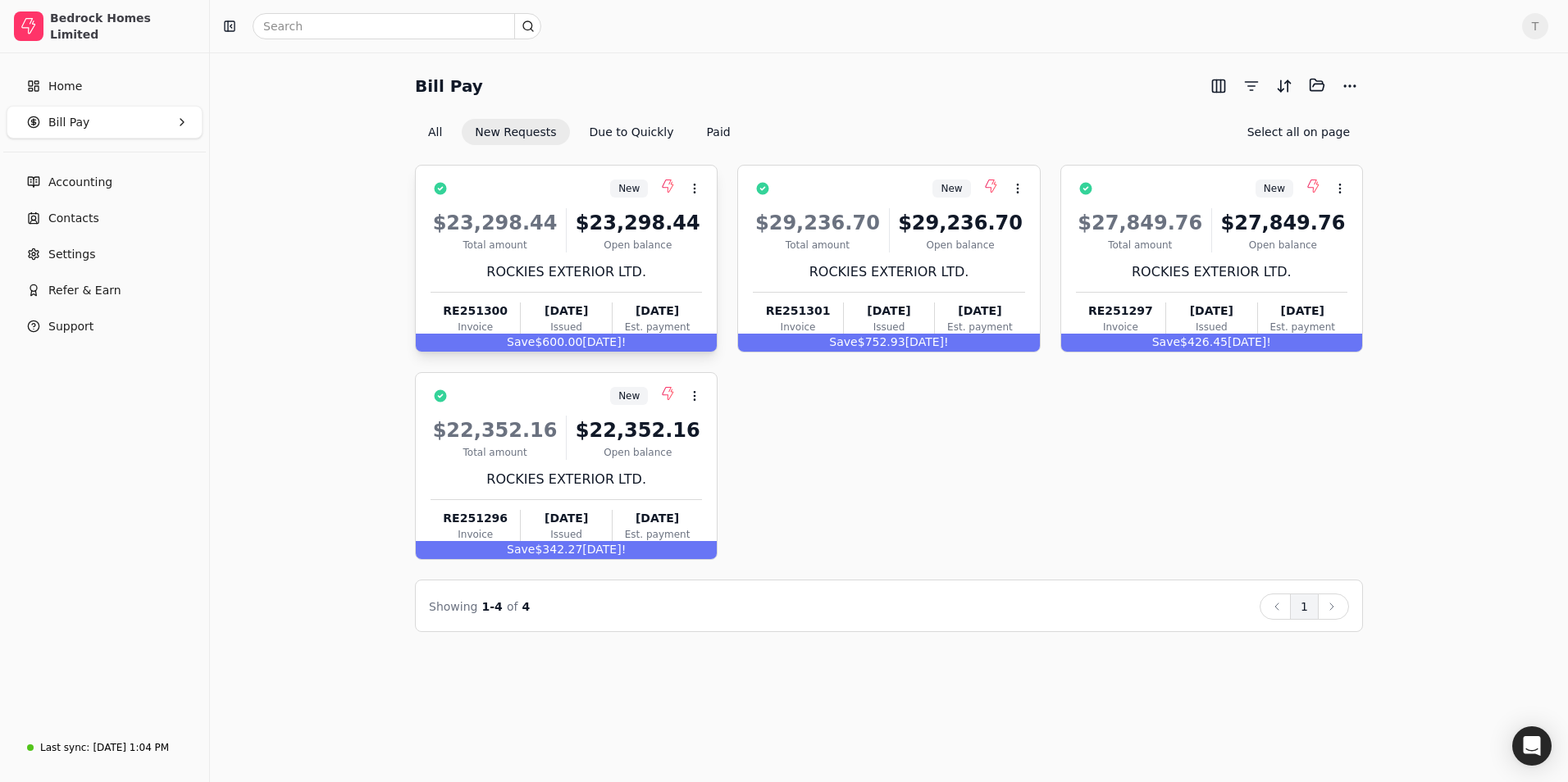
click at [625, 236] on div "$23,298.44" at bounding box center [637, 223] width 129 height 30
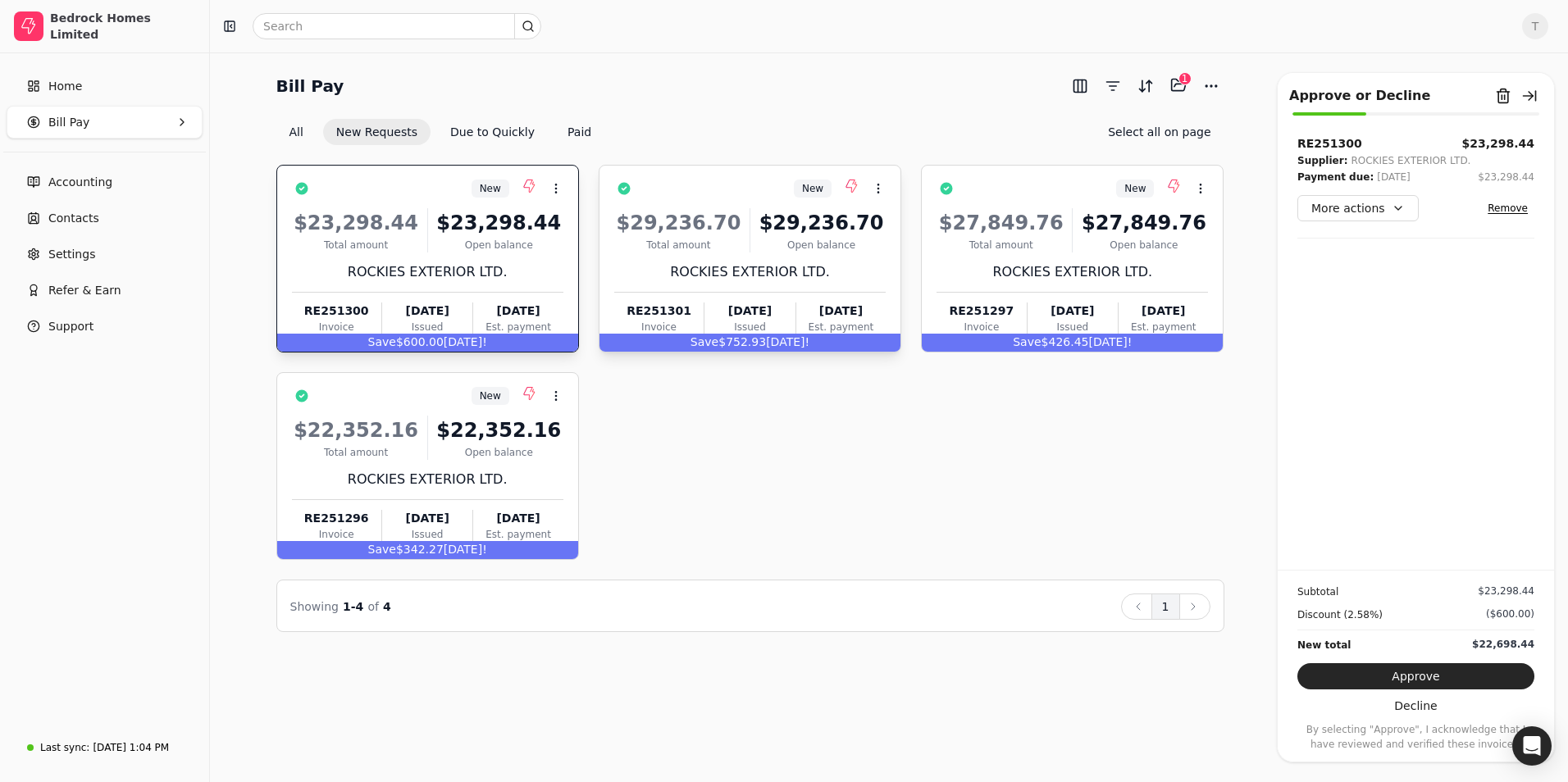
click at [870, 246] on div "Open balance" at bounding box center [821, 245] width 129 height 14
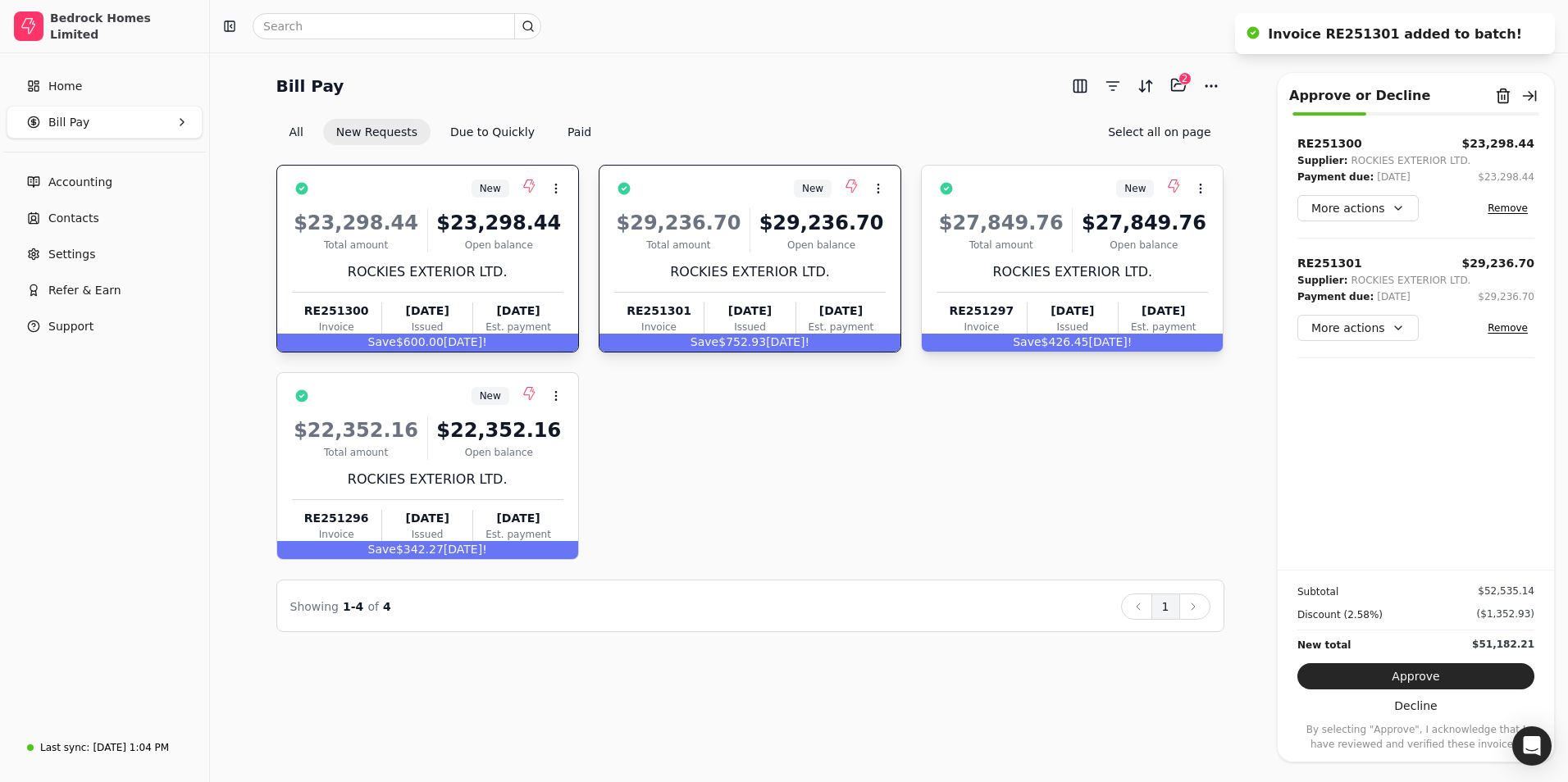
click at [1101, 229] on div "$27,849.76" at bounding box center [1144, 223] width 129 height 30
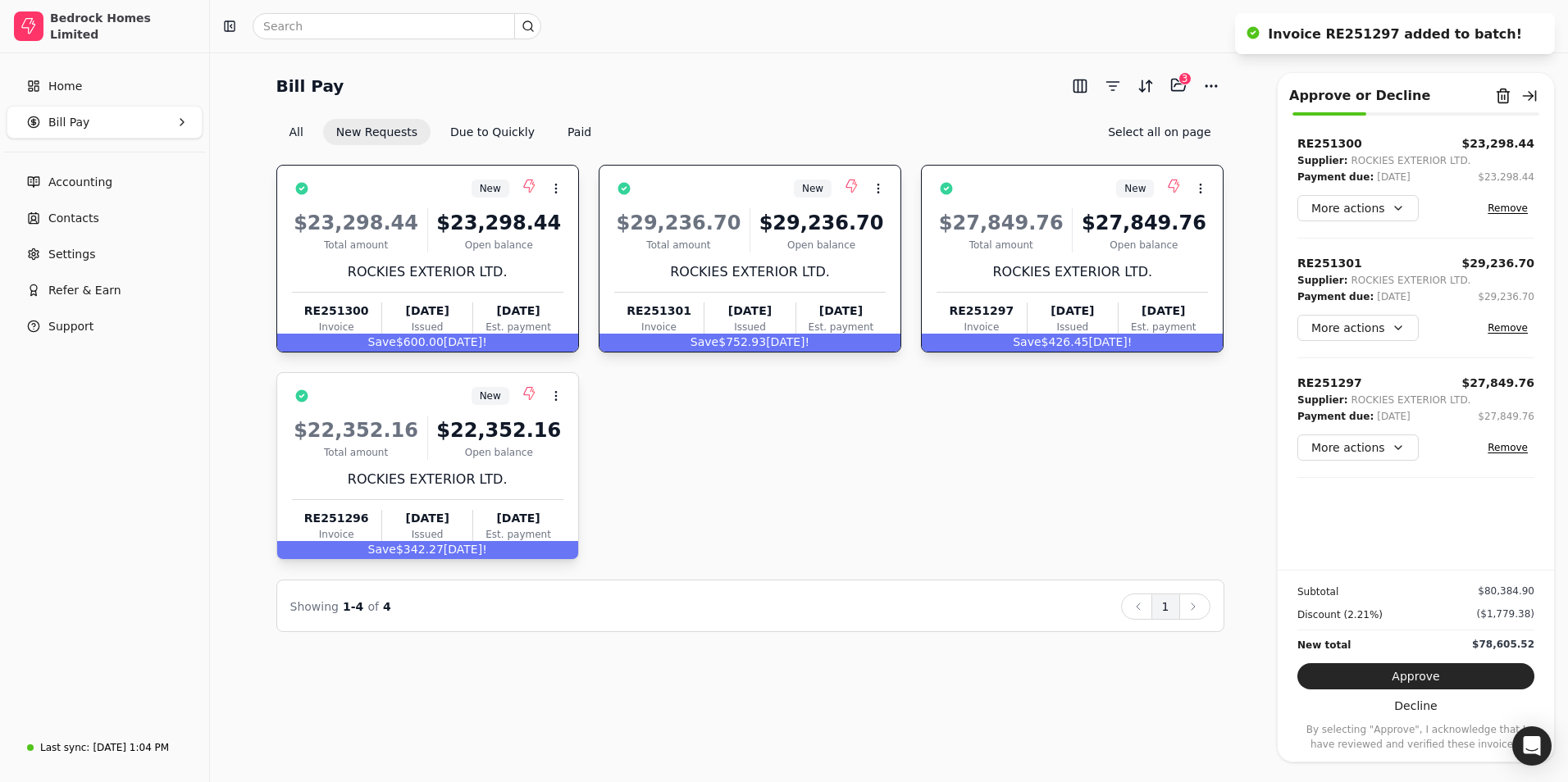
click at [520, 423] on div "$22,352.16" at bounding box center [499, 430] width 129 height 30
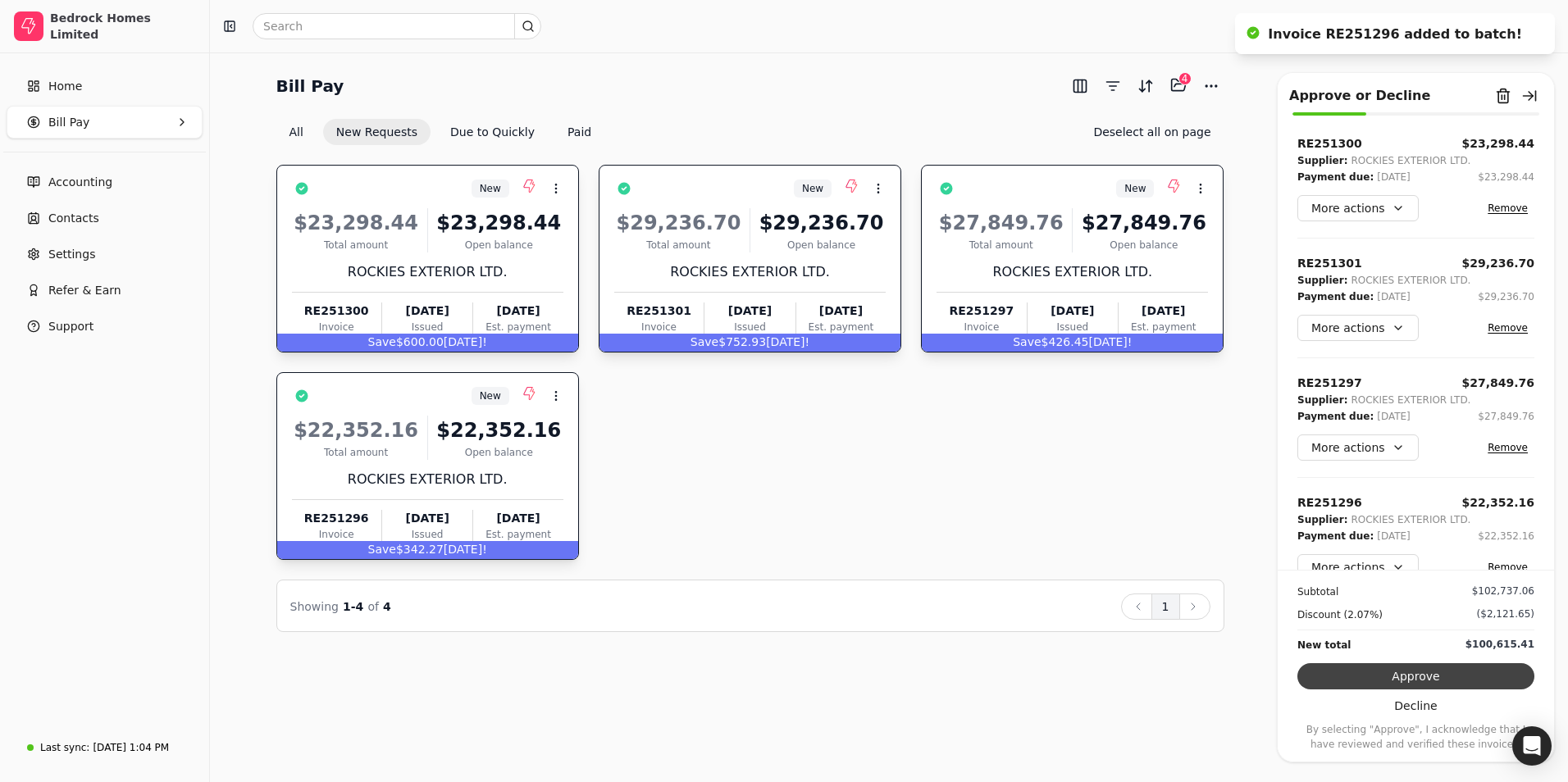
click at [1432, 672] on button "Approve" at bounding box center [1415, 676] width 237 height 26
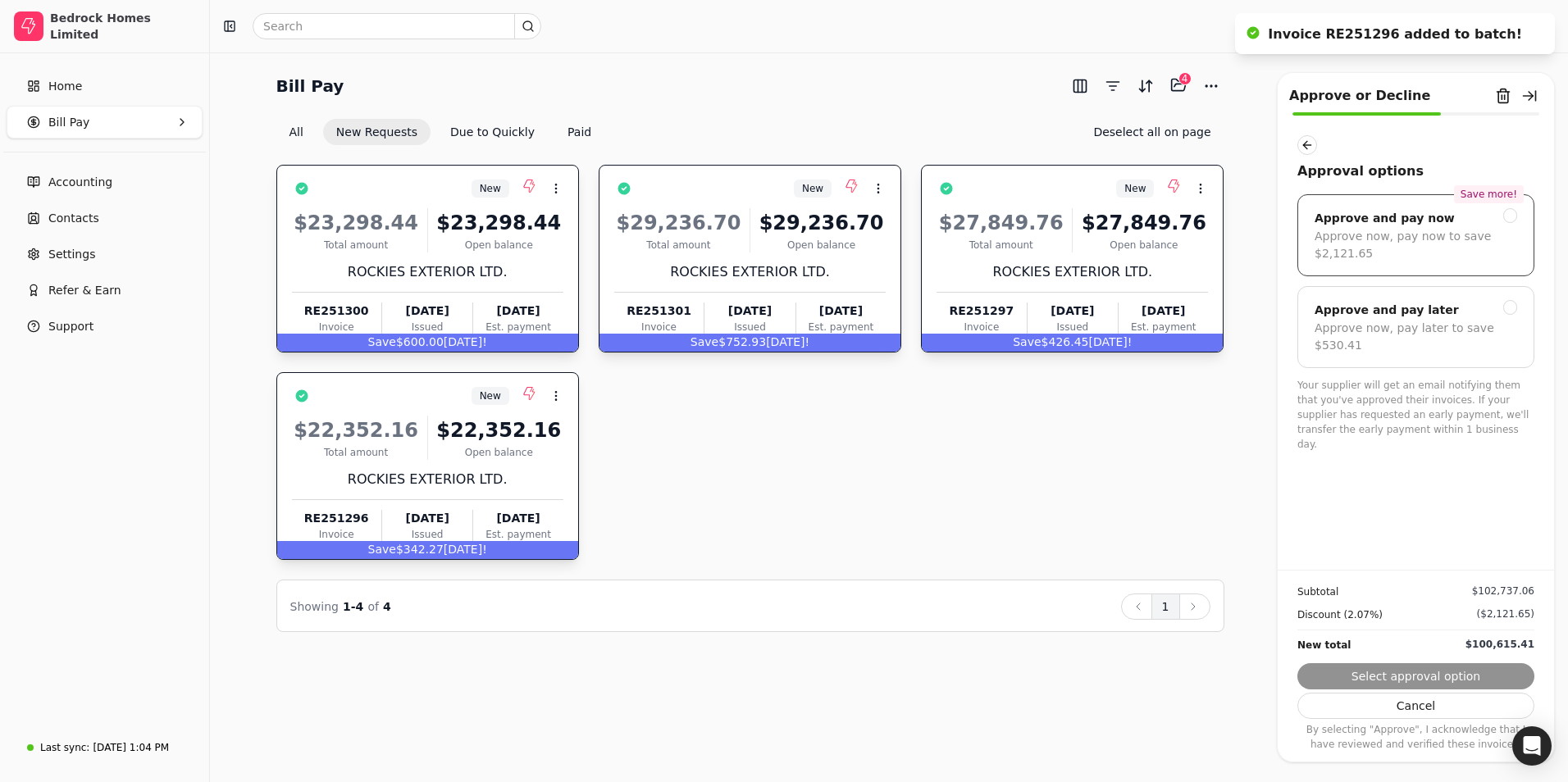
click at [1431, 241] on div "Approve now, pay now to save $2,121.65" at bounding box center [1416, 246] width 203 height 35
click at [1432, 668] on button "Next" at bounding box center [1415, 676] width 237 height 26
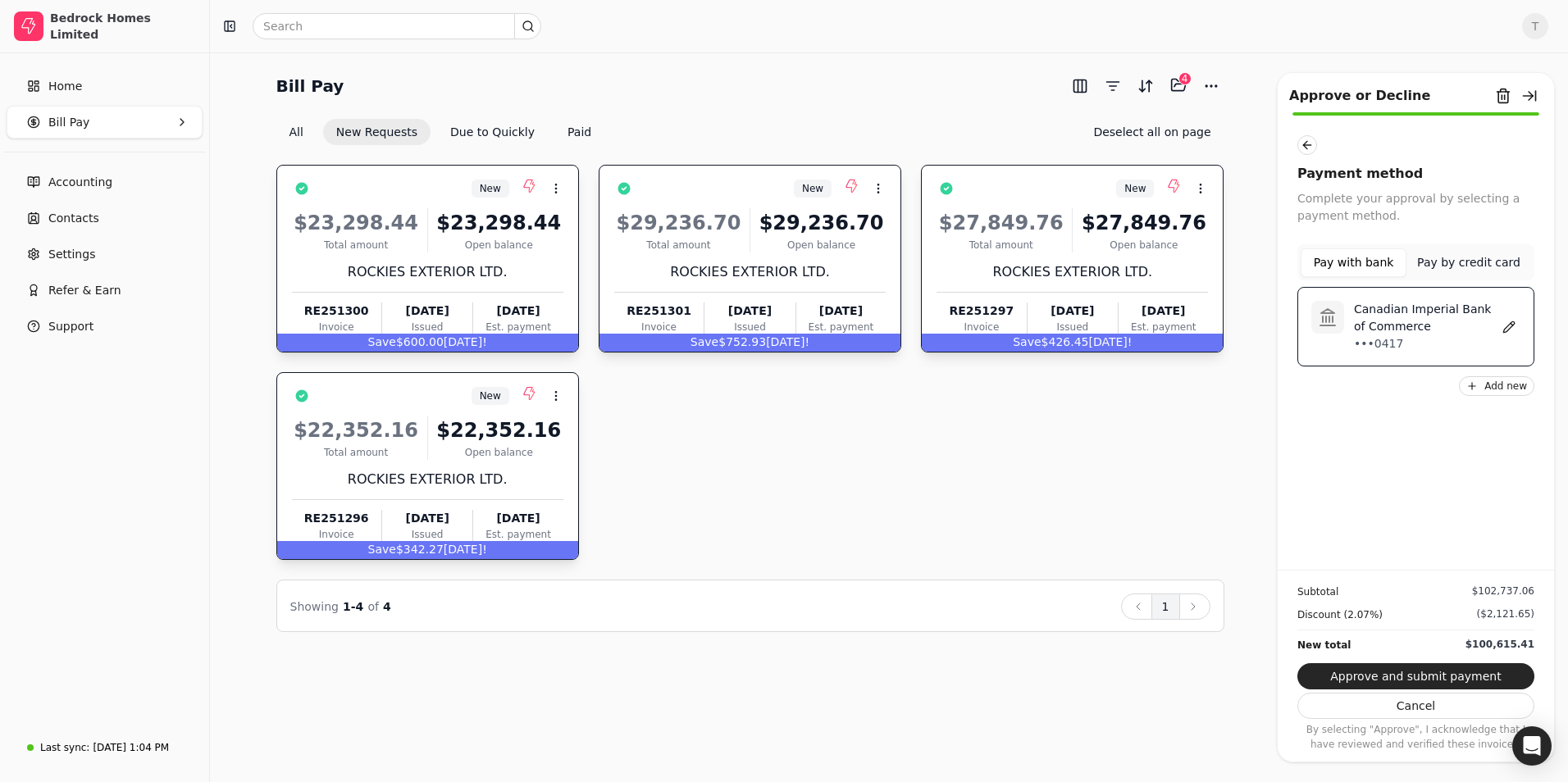
click at [1401, 316] on p "Canadian Imperial Bank of Commerce" at bounding box center [1426, 318] width 143 height 35
click at [1405, 674] on button "Approve and submit payment" at bounding box center [1415, 676] width 237 height 26
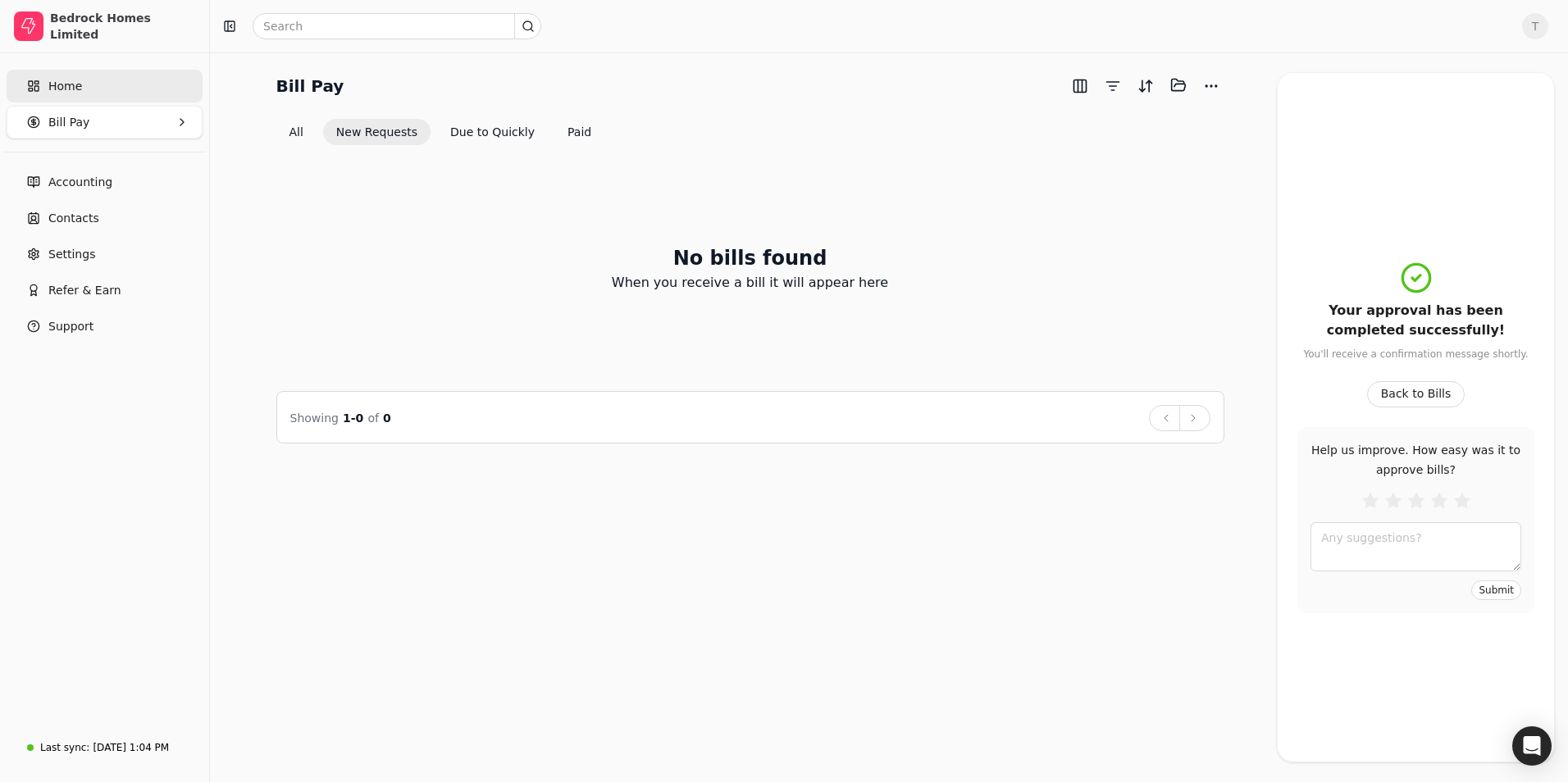
click at [62, 75] on link "Home" at bounding box center [104, 86] width 196 height 33
